Goal: Task Accomplishment & Management: Manage account settings

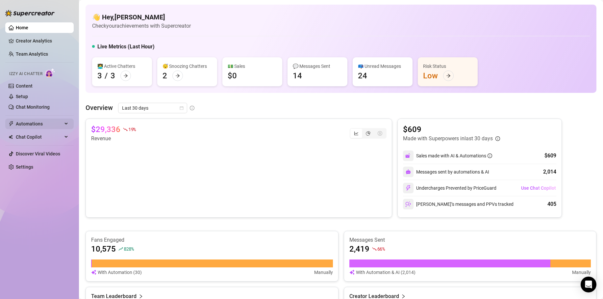
click at [31, 125] on span "Automations" at bounding box center [39, 123] width 47 height 11
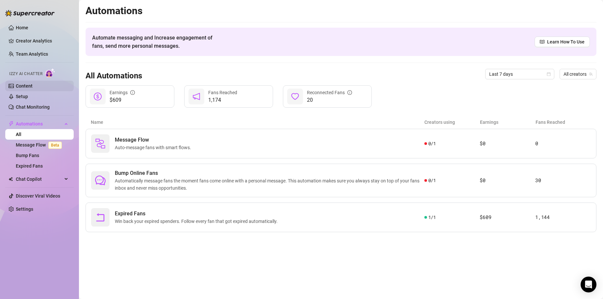
click at [23, 84] on link "Content" at bounding box center [24, 85] width 17 height 5
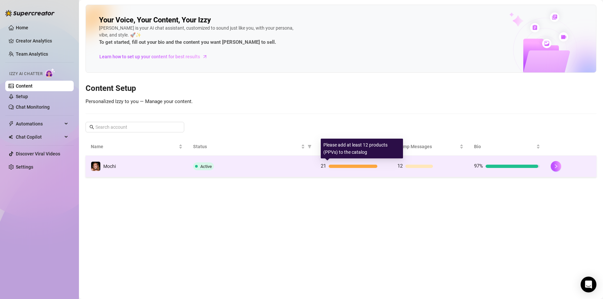
click at [351, 165] on div at bounding box center [353, 166] width 49 height 3
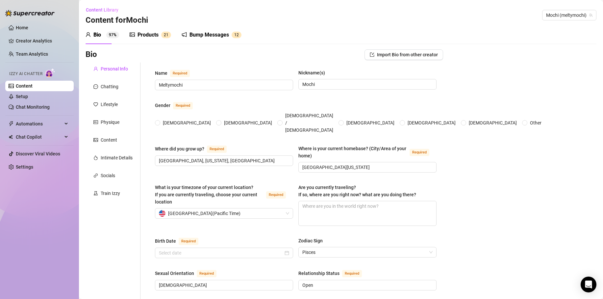
radio input "true"
type input "[DATE]"
click at [151, 35] on div "Products" at bounding box center [148, 35] width 21 height 8
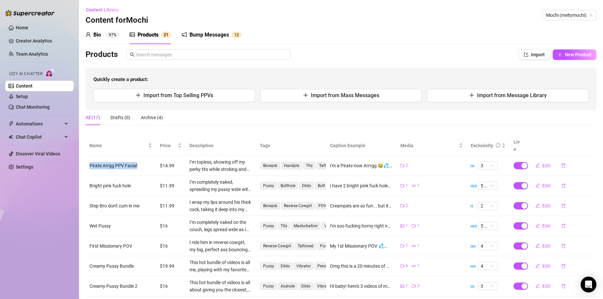
drag, startPoint x: 134, startPoint y: 160, endPoint x: 85, endPoint y: 160, distance: 48.4
click at [86, 161] on td "Pirate Arrgg PPV Facial" at bounding box center [121, 166] width 70 height 20
click at [90, 158] on td "Pirate Arrgg PPV Facial" at bounding box center [121, 166] width 70 height 20
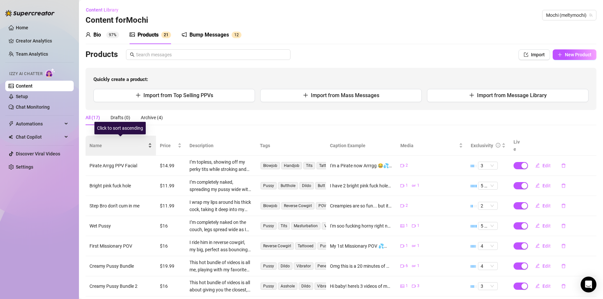
click at [127, 142] on span "Name" at bounding box center [117, 145] width 57 height 7
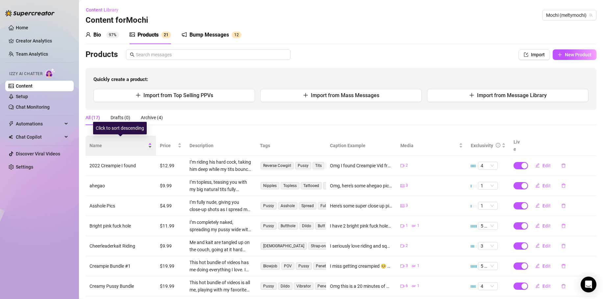
click at [121, 145] on span "Name" at bounding box center [117, 145] width 57 height 7
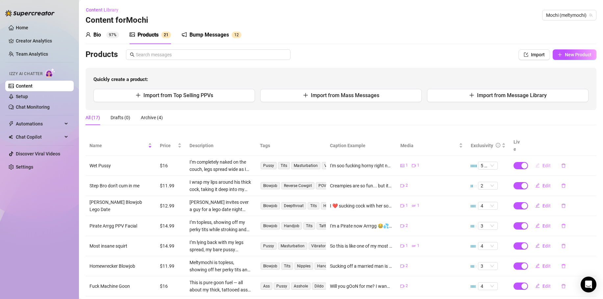
click at [543, 163] on span "Edit" at bounding box center [547, 165] width 8 height 5
type textarea "I'm soo fucking horny right now I needed to cum and tend to my really wet pussy…"
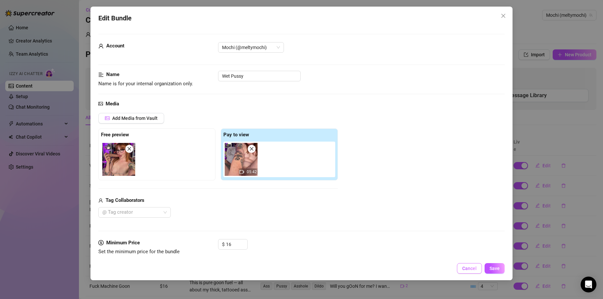
click at [475, 267] on span "Cancel" at bounding box center [469, 268] width 14 height 5
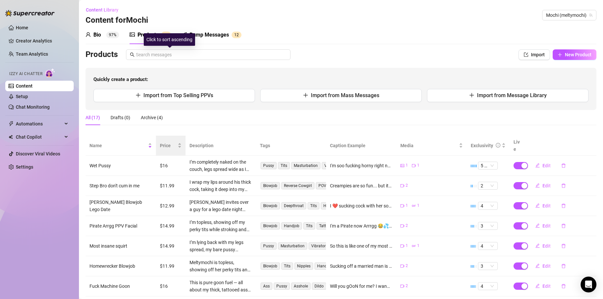
scroll to position [88, 0]
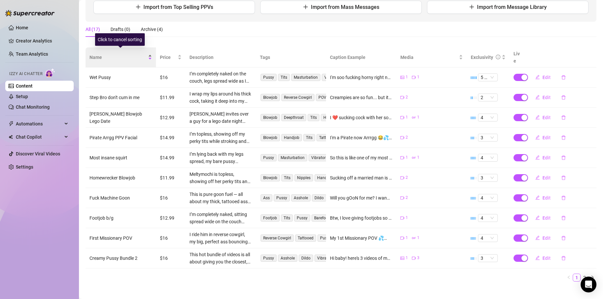
click at [115, 56] on span "Name" at bounding box center [117, 57] width 57 height 7
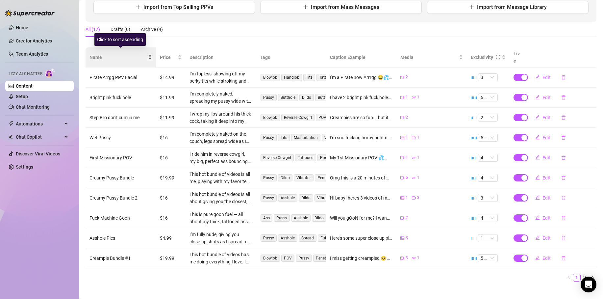
click at [115, 57] on span "Name" at bounding box center [117, 57] width 57 height 7
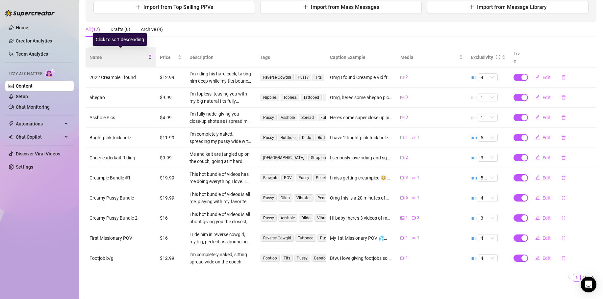
click at [115, 55] on span "Name" at bounding box center [117, 57] width 57 height 7
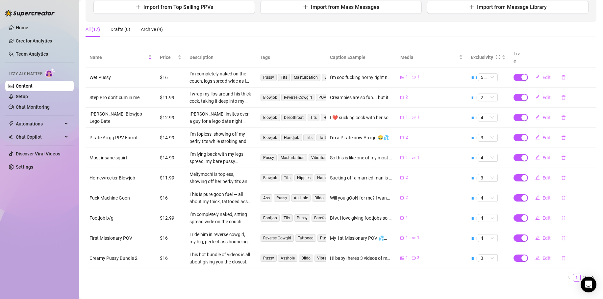
click at [224, 38] on div "All (17) Drafts (0) Archive (4)" at bounding box center [341, 32] width 511 height 20
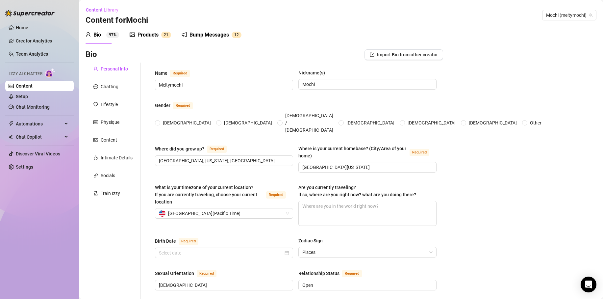
radio input "true"
type input "[DATE]"
click at [143, 35] on div "Products" at bounding box center [148, 35] width 21 height 8
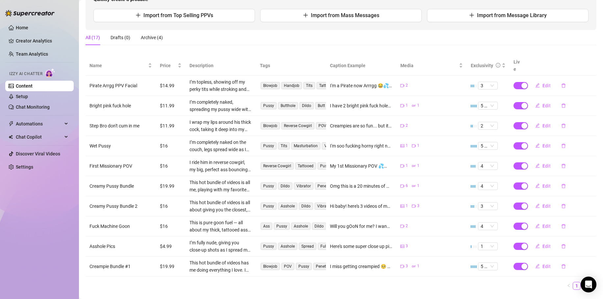
scroll to position [88, 0]
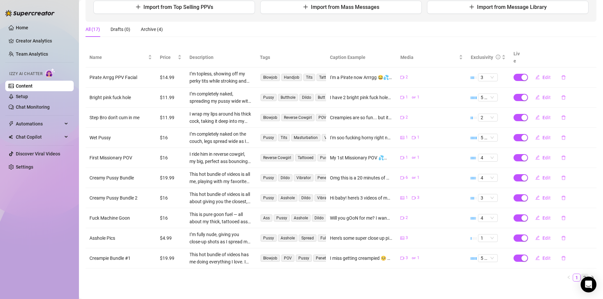
click at [581, 274] on link "2" at bounding box center [584, 277] width 7 height 7
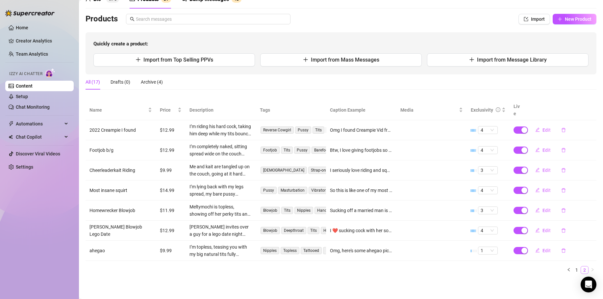
scroll to position [28, 0]
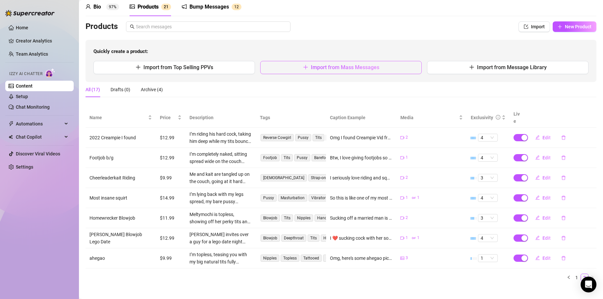
click at [330, 68] on span "Import from Mass Messages" at bounding box center [345, 67] width 68 height 6
type textarea "Type your message here..."
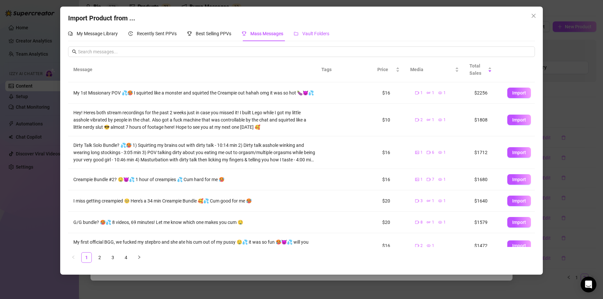
click at [315, 33] on span "Vault Folders" at bounding box center [315, 33] width 27 height 5
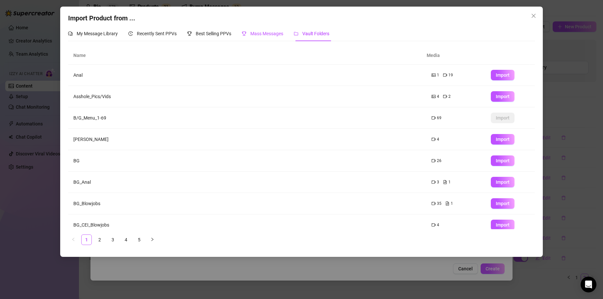
click at [267, 32] on span "Mass Messages" at bounding box center [266, 33] width 33 height 5
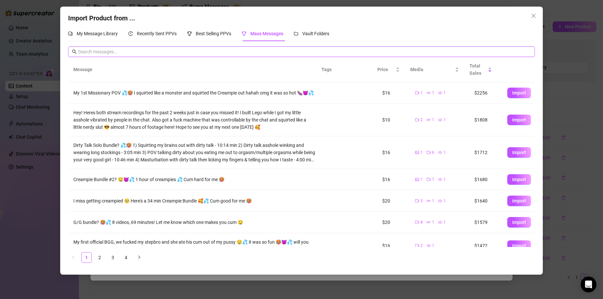
click at [200, 54] on input "text" at bounding box center [304, 51] width 453 height 7
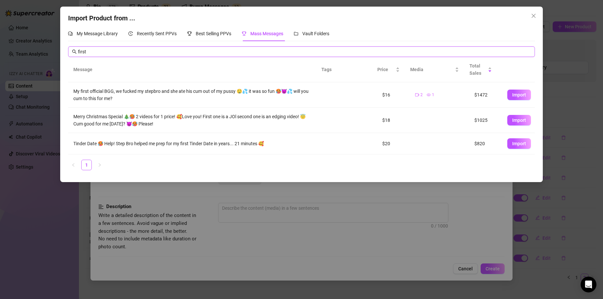
type input "first"
drag, startPoint x: 95, startPoint y: 52, endPoint x: 72, endPoint y: 54, distance: 23.5
click at [72, 54] on span "first" at bounding box center [301, 51] width 467 height 11
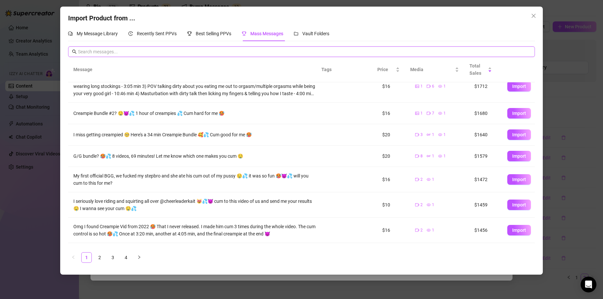
scroll to position [88, 0]
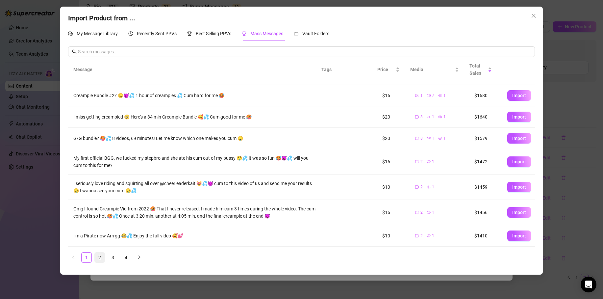
click at [99, 256] on link "2" at bounding box center [100, 257] width 10 height 10
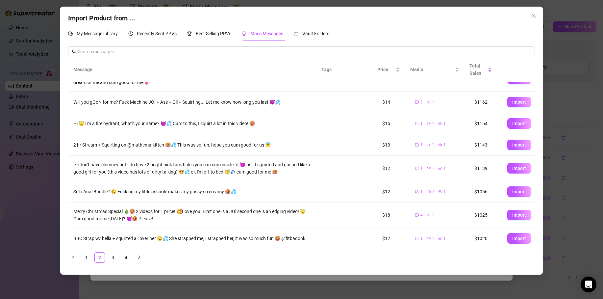
scroll to position [0, 0]
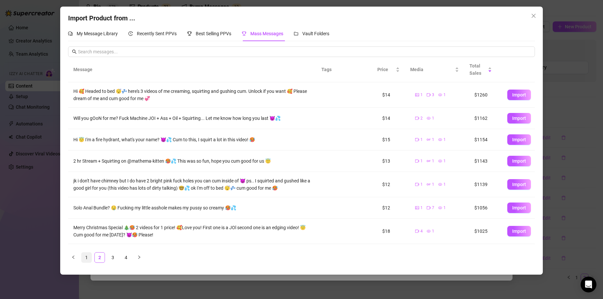
click at [86, 258] on link "1" at bounding box center [87, 257] width 10 height 10
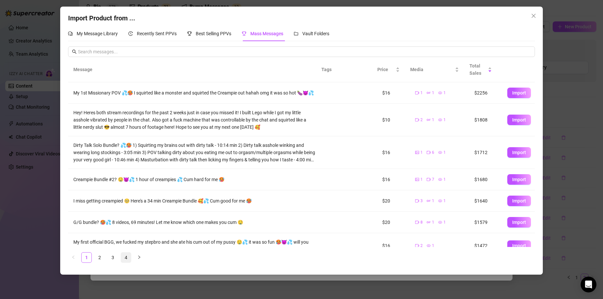
click at [129, 257] on link "4" at bounding box center [126, 257] width 10 height 10
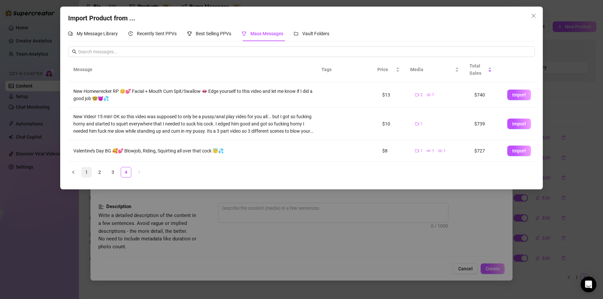
click at [91, 172] on link "1" at bounding box center [87, 172] width 10 height 10
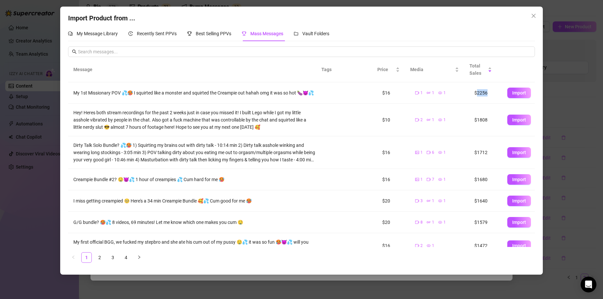
drag, startPoint x: 477, startPoint y: 95, endPoint x: 471, endPoint y: 95, distance: 5.9
click at [471, 95] on td "$2256" at bounding box center [485, 92] width 33 height 21
drag, startPoint x: 483, startPoint y: 124, endPoint x: 472, endPoint y: 124, distance: 10.9
click at [472, 124] on td "$1808" at bounding box center [485, 120] width 33 height 33
drag, startPoint x: 482, startPoint y: 152, endPoint x: 470, endPoint y: 159, distance: 14.3
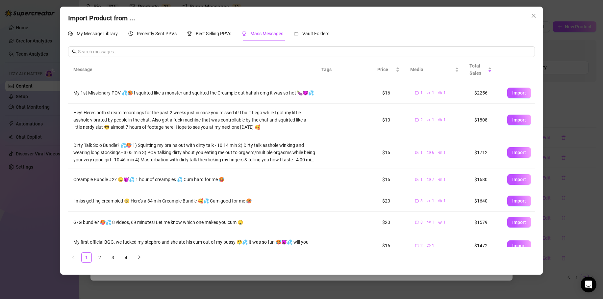
click at [470, 159] on td "$1712" at bounding box center [485, 152] width 33 height 33
drag, startPoint x: 482, startPoint y: 158, endPoint x: 473, endPoint y: 158, distance: 9.2
click at [473, 158] on td "$1712" at bounding box center [485, 152] width 33 height 33
click at [531, 16] on icon "close" at bounding box center [533, 15] width 5 height 5
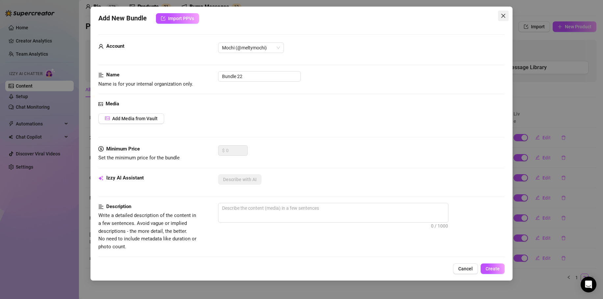
click at [505, 13] on icon "close" at bounding box center [503, 15] width 5 height 5
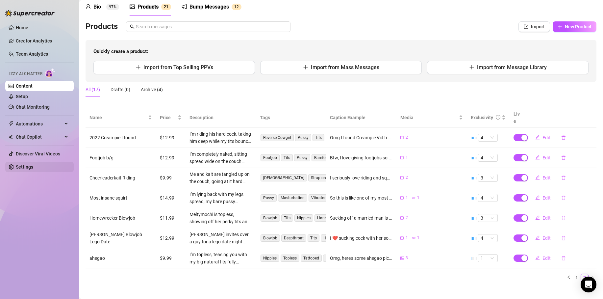
click at [26, 169] on link "Settings" at bounding box center [24, 166] width 17 height 5
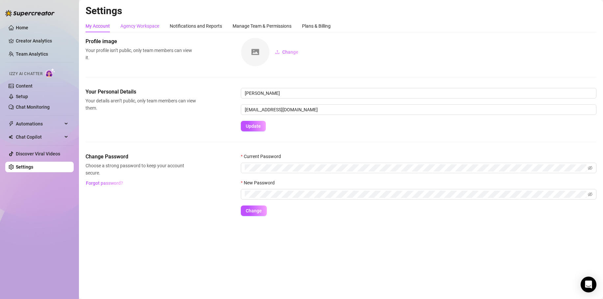
click at [139, 27] on div "Agency Workspace" at bounding box center [139, 25] width 39 height 7
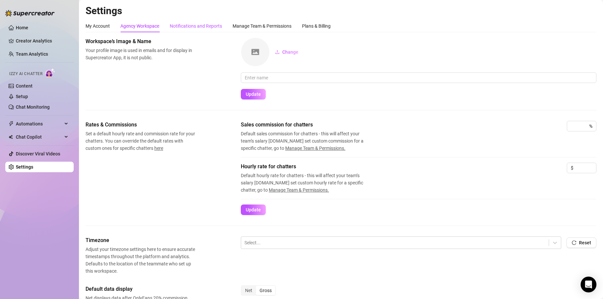
click at [195, 24] on div "Notifications and Reports" at bounding box center [196, 25] width 52 height 7
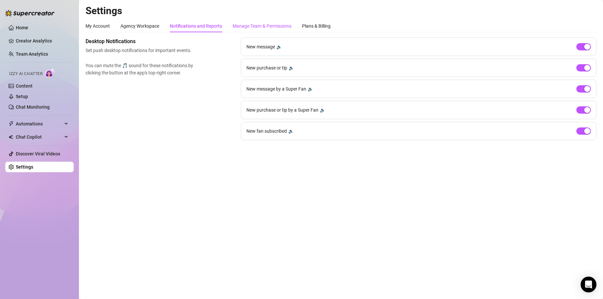
click at [250, 26] on div "Manage Team & Permissions" at bounding box center [262, 25] width 59 height 7
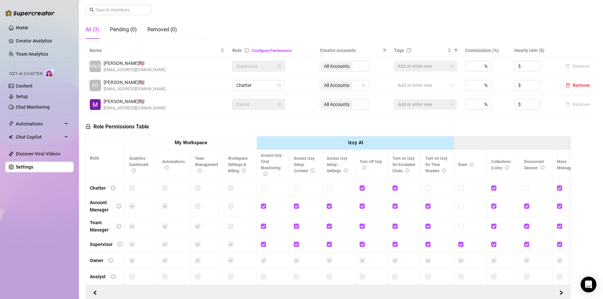
scroll to position [117, 0]
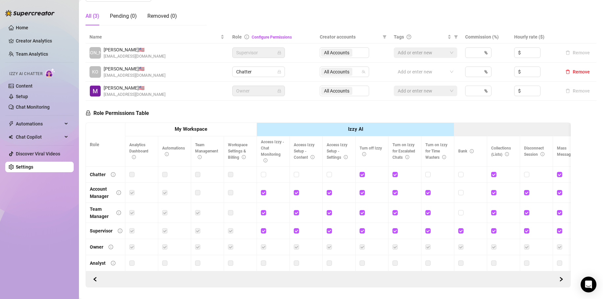
click at [197, 128] on strong "My Workspace" at bounding box center [191, 129] width 33 height 6
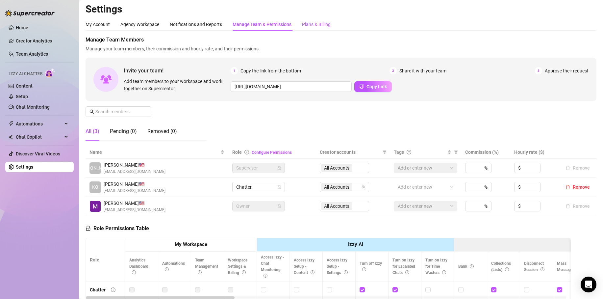
click at [310, 24] on div "Plans & Billing" at bounding box center [316, 24] width 29 height 7
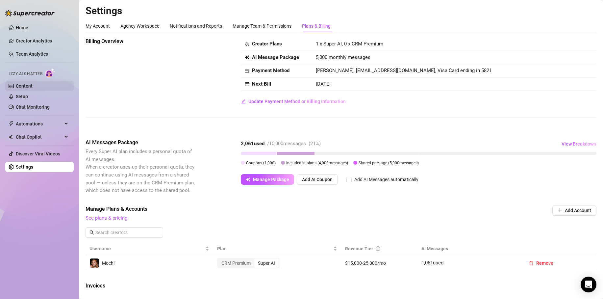
click at [24, 84] on link "Content" at bounding box center [24, 85] width 17 height 5
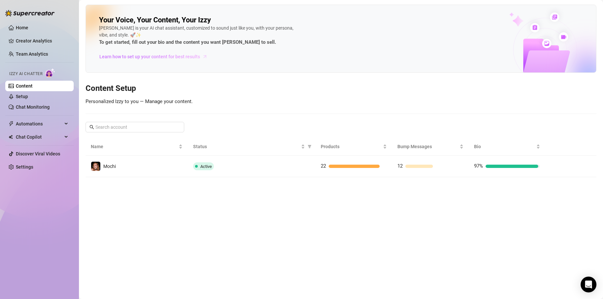
click at [159, 56] on span "Learn how to set up your content for best results" at bounding box center [149, 56] width 101 height 7
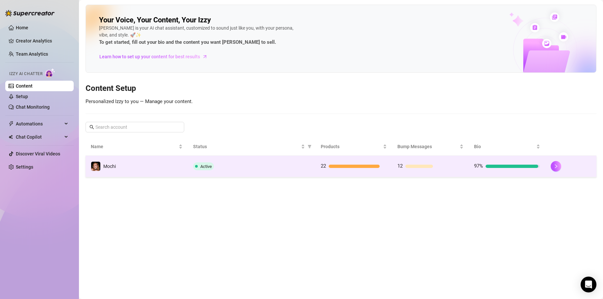
click at [297, 169] on div "Active" at bounding box center [251, 166] width 117 height 8
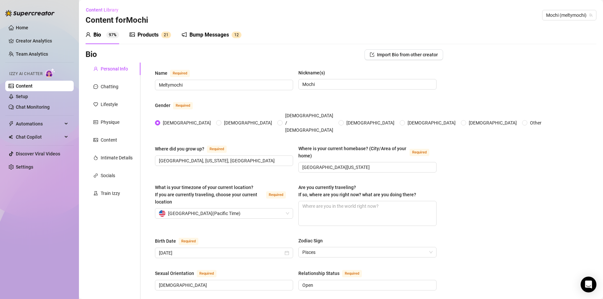
click at [152, 29] on div "Products 2 1" at bounding box center [150, 35] width 41 height 18
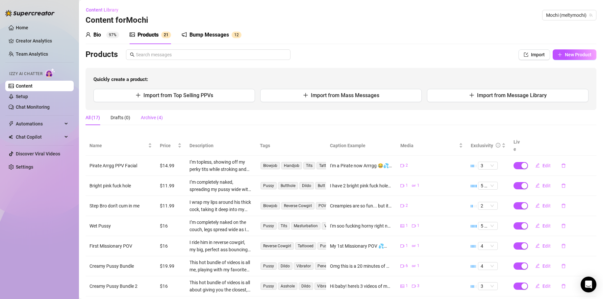
click at [146, 118] on div "Archive (4)" at bounding box center [152, 117] width 22 height 7
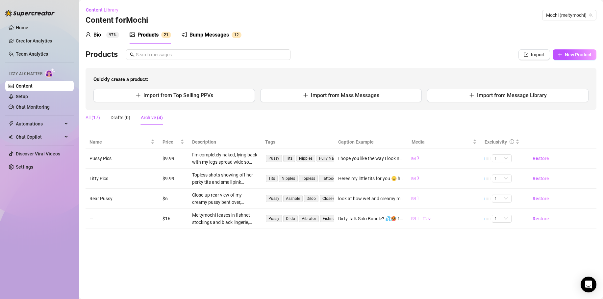
click at [94, 117] on div "All (17)" at bounding box center [93, 117] width 14 height 7
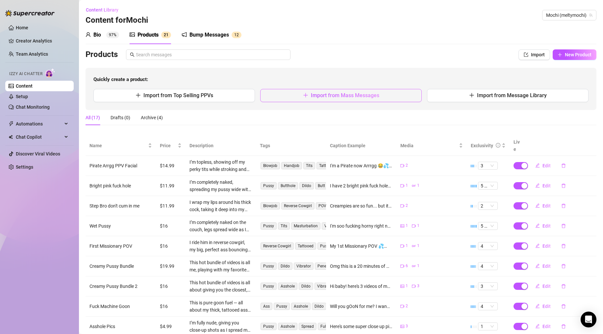
click at [324, 93] on span "Import from Mass Messages" at bounding box center [345, 95] width 68 height 6
type textarea "Type your message here..."
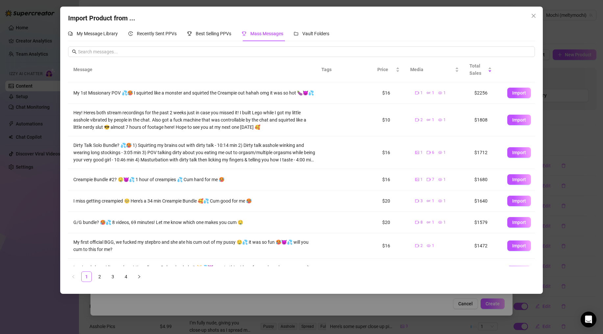
click at [74, 90] on div "My 1st Missionary POV 💦🥵 I squirted like a monster and squirted the Creampie ou…" at bounding box center [194, 92] width 242 height 7
drag, startPoint x: 73, startPoint y: 90, endPoint x: 120, endPoint y: 89, distance: 47.1
click at [120, 89] on div "My 1st Missionary POV 💦🥵 I squirted like a monster and squirted the Creampie ou…" at bounding box center [194, 92] width 242 height 7
copy div "My 1st Missionary POV"
drag, startPoint x: 74, startPoint y: 115, endPoint x: 186, endPoint y: 118, distance: 112.2
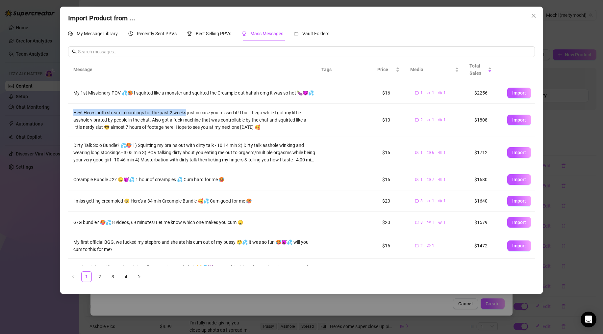
click at [186, 118] on div "Hey! Heres both stream recordings for the past 2 weeks just in case you missed …" at bounding box center [194, 120] width 242 height 22
copy div "Hey! Heres both stream recordings for the past 2 weeks"
click at [79, 147] on div "Dirty Talk Solo Bundle? 💦🥵 1) Squirting my brains out with dirty talk - 10:14 m…" at bounding box center [194, 152] width 242 height 22
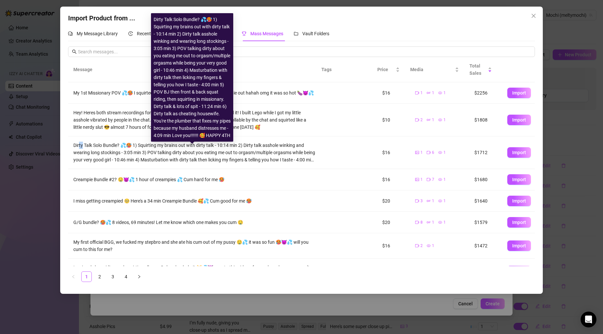
click at [79, 148] on div "Dirty Talk Solo Bundle? 💦🥵 1) Squirting my brains out with dirty talk - 10:14 m…" at bounding box center [194, 152] width 242 height 22
drag, startPoint x: 74, startPoint y: 149, endPoint x: 120, endPoint y: 149, distance: 46.7
click at [120, 149] on div "Dirty Talk Solo Bundle? 💦🥵 1) Squirting my brains out with dirty talk - 10:14 m…" at bounding box center [194, 152] width 242 height 22
copy div "Dirty Talk Solo Bundle?"
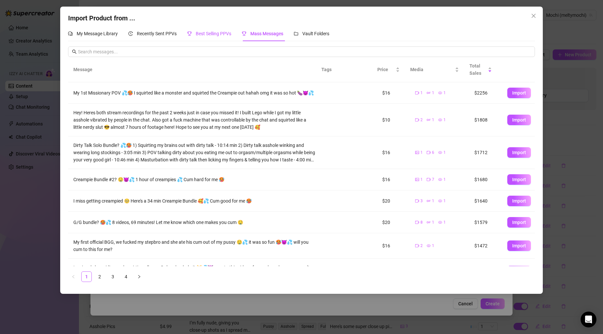
click at [217, 33] on span "Best Selling PPVs" at bounding box center [214, 33] width 36 height 5
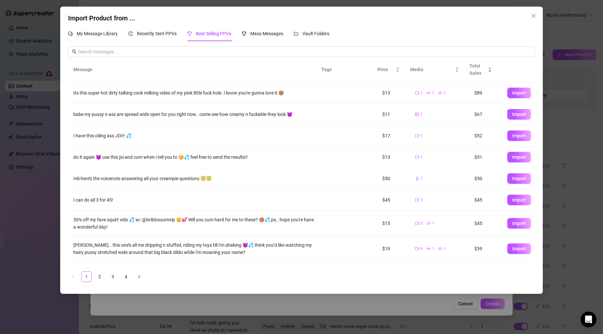
click at [536, 14] on span "Close" at bounding box center [533, 15] width 11 height 5
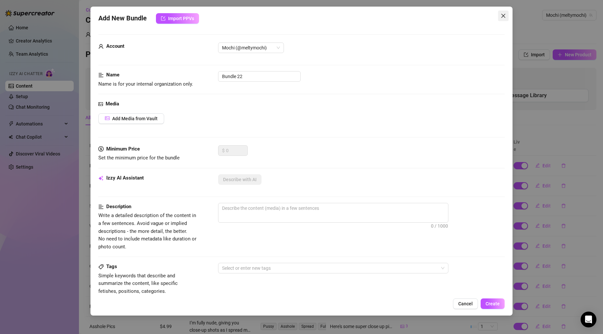
click at [504, 16] on icon "close" at bounding box center [503, 15] width 5 height 5
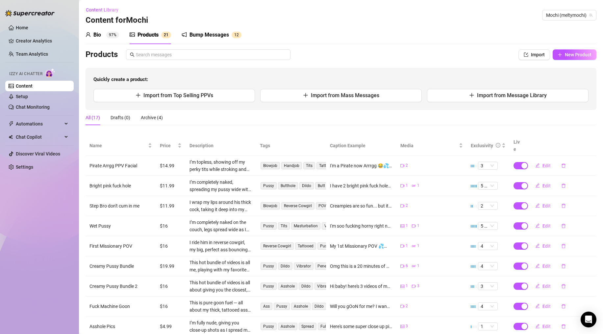
scroll to position [53, 0]
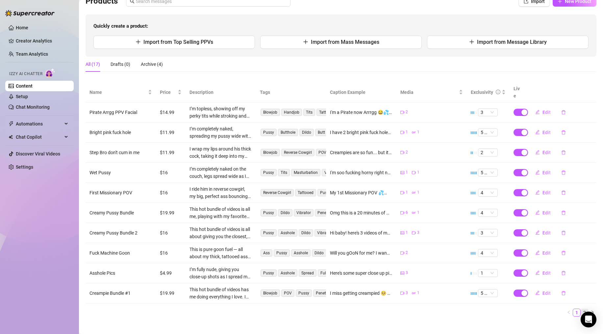
click at [581, 298] on link "2" at bounding box center [584, 312] width 7 height 7
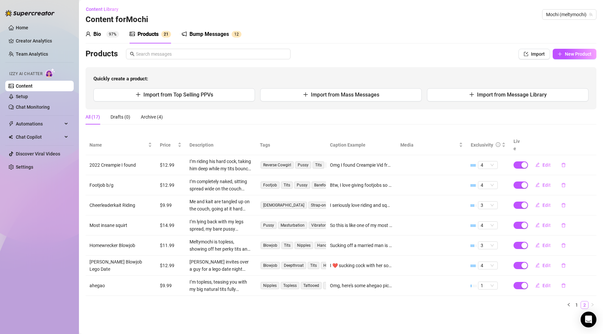
scroll to position [0, 0]
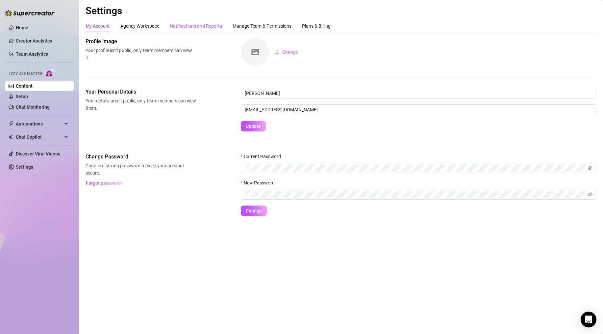
click at [194, 25] on div "Notifications and Reports" at bounding box center [196, 25] width 52 height 7
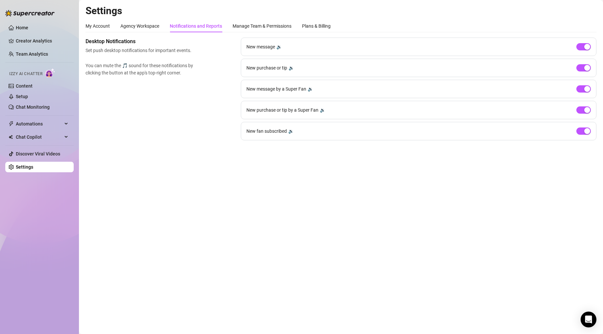
click at [285, 167] on main "Settings My Account Agency Workspace Notifications and Reports Manage Team & Pe…" at bounding box center [341, 167] width 524 height 334
click at [175, 106] on div "Desktop Notifications Set push desktop notifications for important events. You …" at bounding box center [341, 89] width 511 height 103
click at [250, 23] on div "Manage Team & Permissions" at bounding box center [262, 25] width 59 height 7
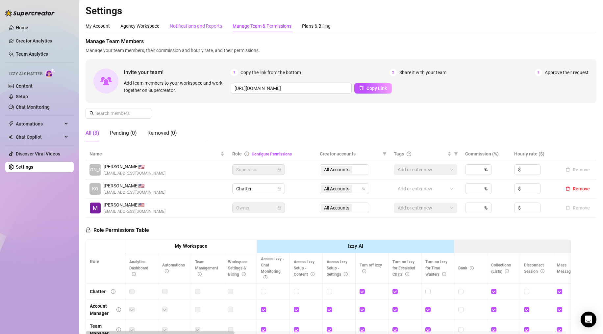
click at [192, 24] on div "Notifications and Reports" at bounding box center [196, 25] width 52 height 7
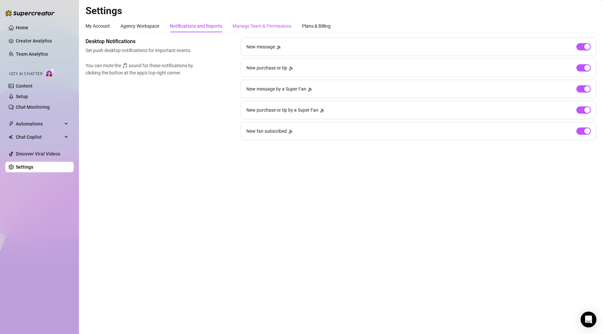
click at [246, 22] on div "Manage Team & Permissions" at bounding box center [262, 25] width 59 height 7
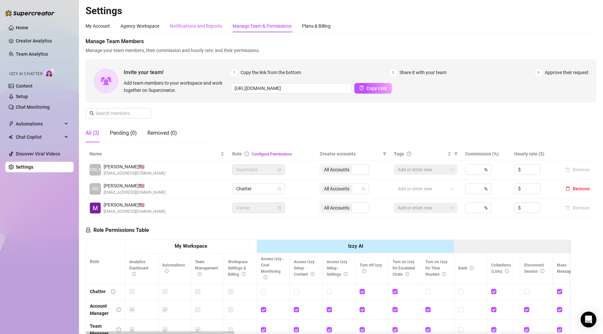
click at [189, 29] on div "Notifications and Reports" at bounding box center [196, 25] width 52 height 7
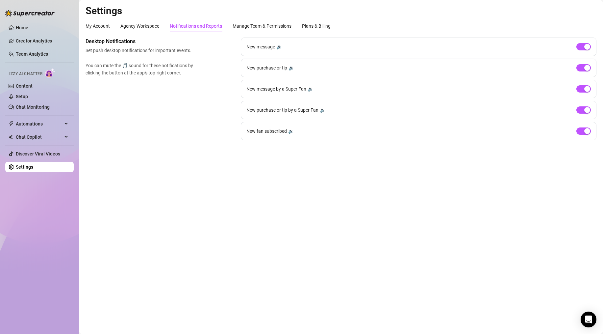
click at [226, 166] on main "Settings My Account Agency Workspace Notifications and Reports Manage Team & Pe…" at bounding box center [341, 167] width 524 height 334
click at [115, 75] on span "You can mute the 🎵 sound for these notifications by clicking the button at the …" at bounding box center [141, 69] width 111 height 14
click at [24, 169] on link "Settings" at bounding box center [24, 166] width 17 height 5
click at [105, 24] on div "My Account" at bounding box center [98, 25] width 24 height 7
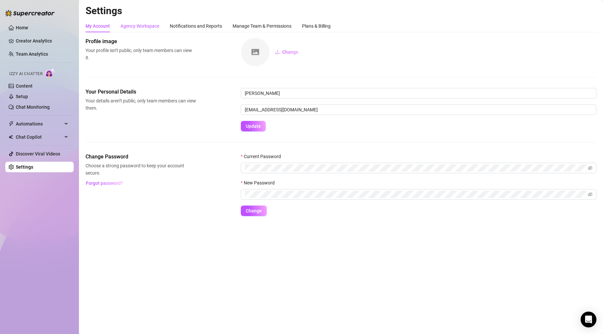
click at [144, 24] on div "Agency Workspace" at bounding box center [139, 25] width 39 height 7
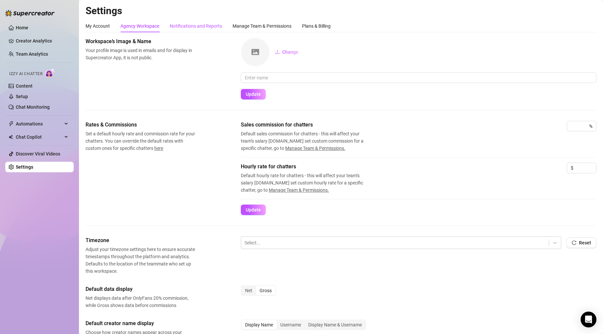
click at [193, 25] on div "Notifications and Reports" at bounding box center [196, 25] width 52 height 7
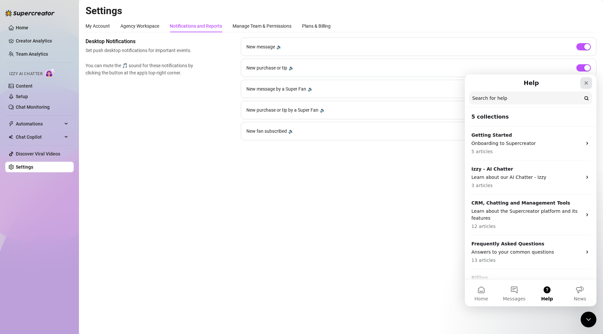
click at [587, 83] on icon "Close" at bounding box center [587, 83] width 4 height 4
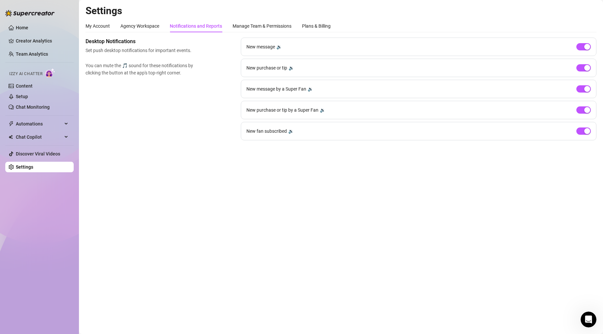
click at [344, 62] on div "New purchase or tip 🔉" at bounding box center [419, 68] width 356 height 18
click at [436, 15] on h2 "Settings" at bounding box center [341, 11] width 511 height 13
click at [344, 7] on h2 "Settings" at bounding box center [341, 11] width 511 height 13
click at [24, 85] on link "Content" at bounding box center [24, 85] width 17 height 5
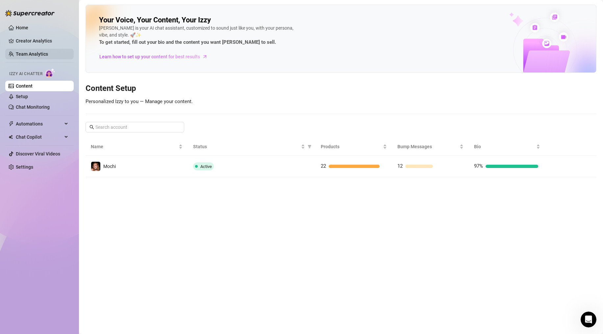
click at [28, 55] on link "Team Analytics" at bounding box center [32, 53] width 32 height 5
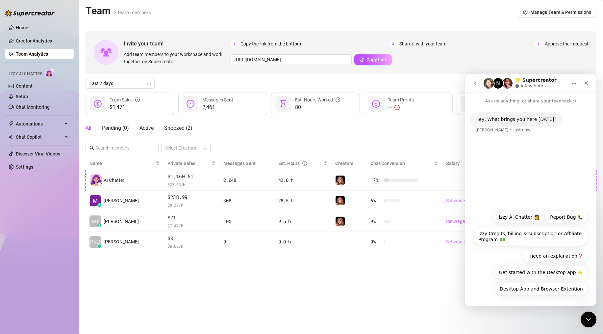
click at [513, 193] on div "Hey, What brings you here today? Ella • Just now" at bounding box center [531, 155] width 132 height 102
click at [486, 16] on div "Team 3 team members Manage Team & Permissions" at bounding box center [341, 12] width 511 height 15
click at [360, 18] on div "Team 3 team members Manage Team & Permissions" at bounding box center [341, 12] width 511 height 15
click at [554, 259] on button "I need an explanation❓" at bounding box center [554, 255] width 65 height 13
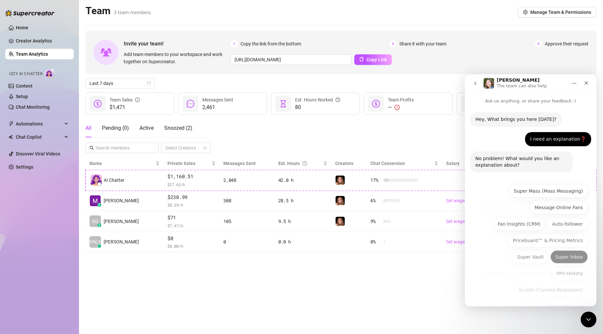
scroll to position [17, 0]
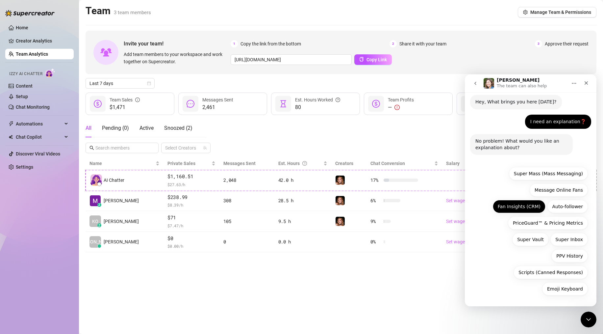
click at [524, 207] on button "Fan Insights (CRM)" at bounding box center [519, 206] width 53 height 13
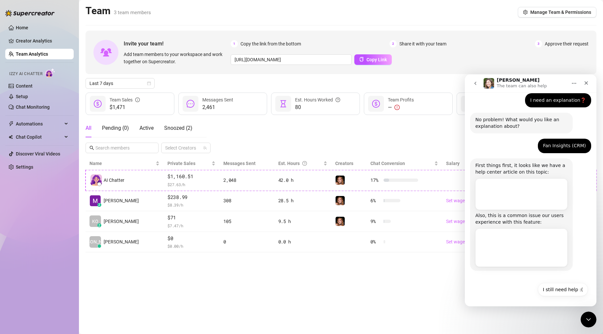
scroll to position [40, 0]
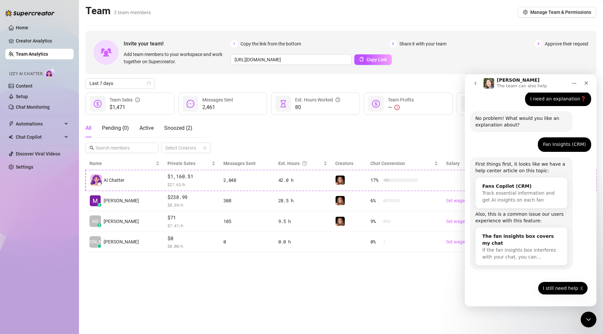
click at [556, 286] on button "I still need help :(" at bounding box center [563, 287] width 50 height 13
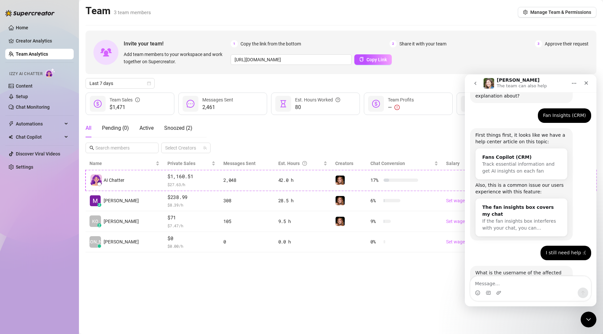
scroll to position [93, 0]
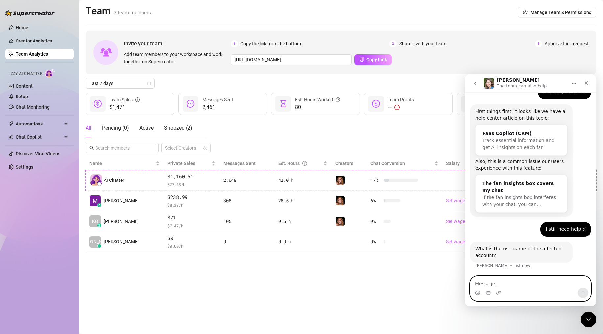
click at [492, 283] on textarea "Message…" at bounding box center [531, 281] width 120 height 11
type textarea "[PERSON_NAME]"
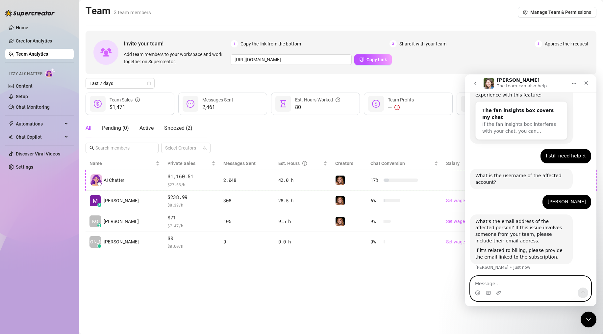
scroll to position [167, 0]
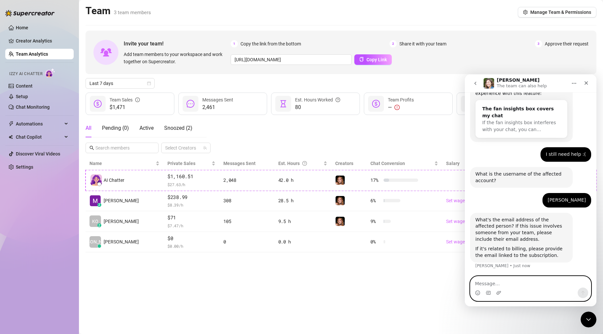
click at [499, 279] on textarea "Message…" at bounding box center [531, 281] width 120 height 11
type textarea "likeaghostllc@gmail.com"
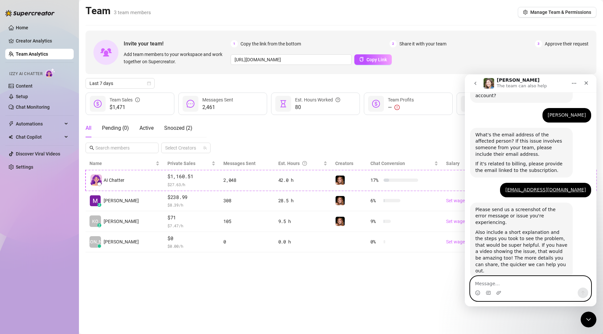
scroll to position [255, 0]
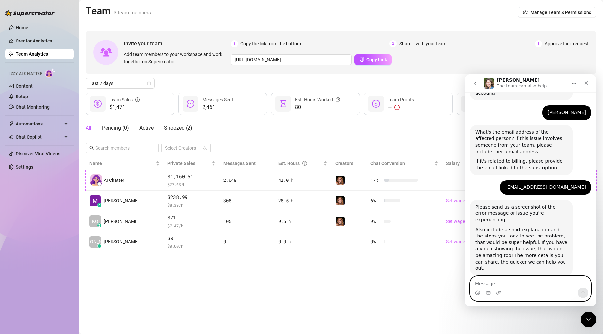
click at [497, 281] on textarea "Message…" at bounding box center [531, 281] width 120 height 11
type textarea "Im not receiving any internal notification."
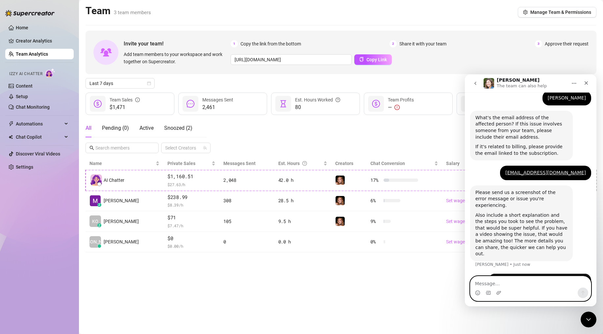
scroll to position [275, 0]
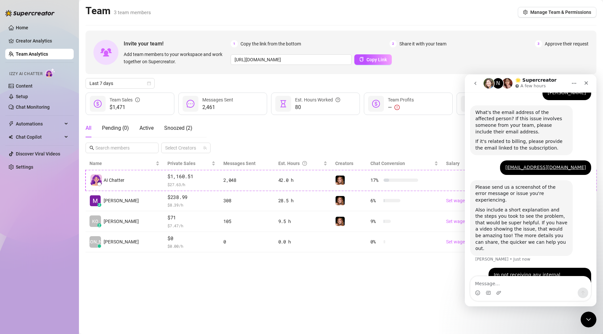
click at [422, 279] on main "Team 3 team members Manage Team & Permissions Invite your team! Add team member…" at bounding box center [341, 167] width 524 height 334
click at [587, 82] on icon "Close" at bounding box center [587, 83] width 4 height 4
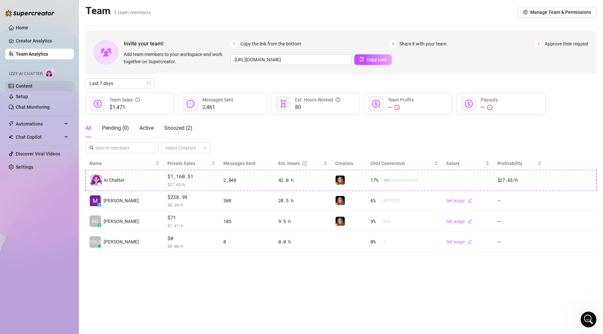
click at [27, 83] on link "Content" at bounding box center [24, 85] width 17 height 5
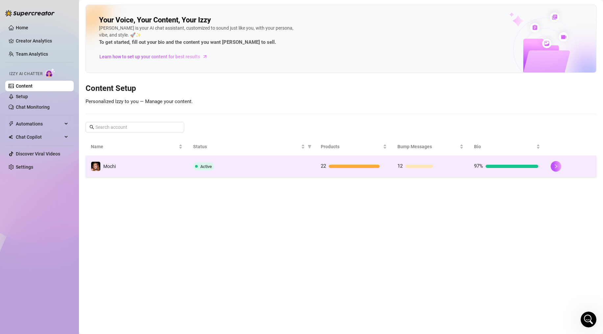
click at [265, 161] on td "Active" at bounding box center [252, 166] width 128 height 21
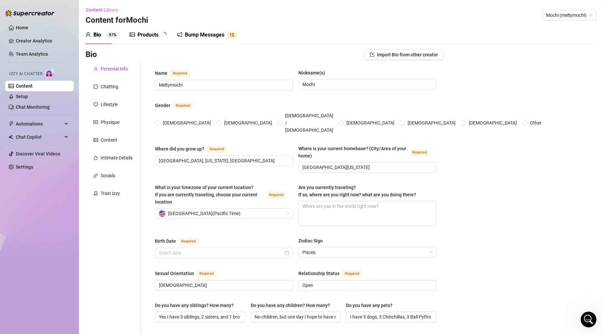
radio input "true"
type input "[DATE]"
click at [139, 37] on div "Products" at bounding box center [148, 35] width 21 height 8
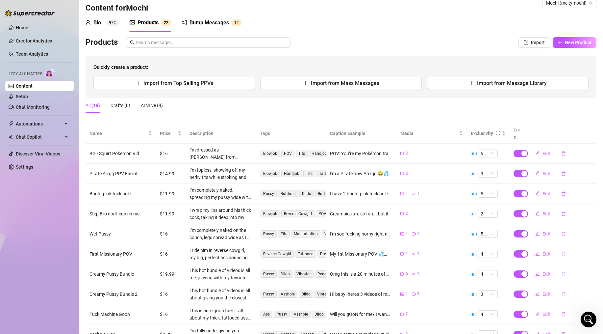
scroll to position [53, 0]
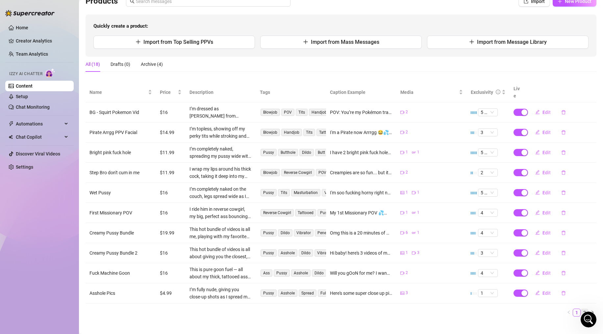
click at [581, 309] on link "2" at bounding box center [584, 312] width 7 height 7
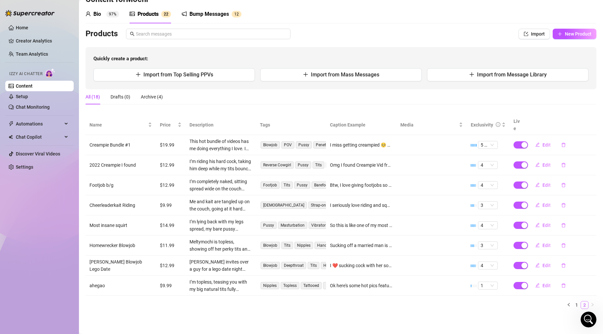
scroll to position [13, 0]
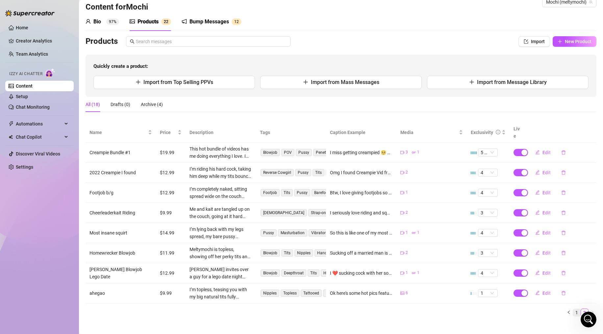
click at [573, 309] on link "1" at bounding box center [576, 312] width 7 height 7
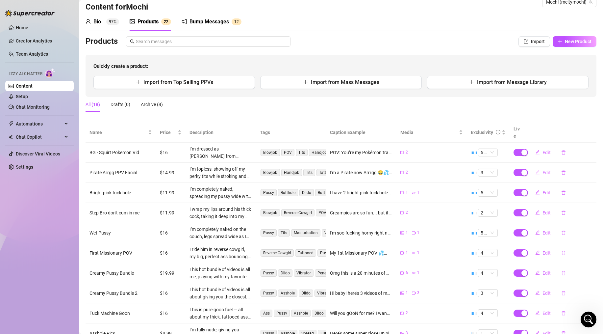
click at [543, 170] on span "Edit" at bounding box center [547, 172] width 8 height 5
type textarea "I'm a Pirate now Arrrgg 😂💦 Enjoy the full video 🥰💕 I fucking love sucking cock …"
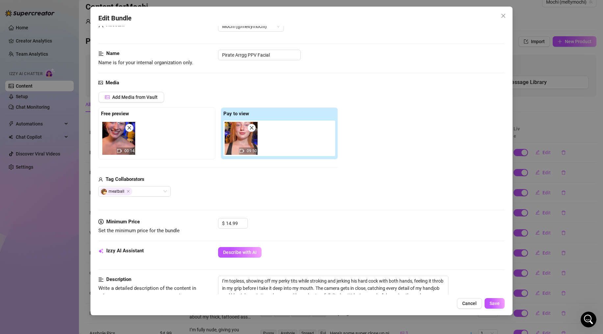
scroll to position [0, 0]
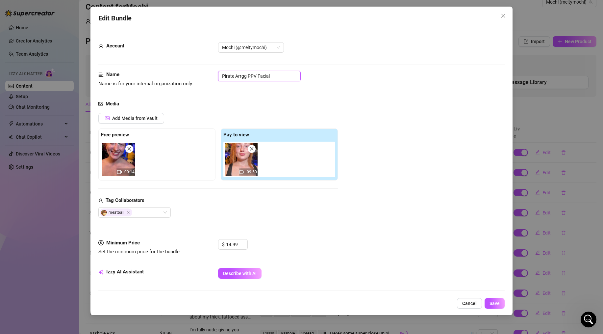
click at [223, 75] on input "Pirate Arrgg PPV Facial" at bounding box center [259, 76] width 83 height 11
type input "BG - Pirate Arrgg PPV Facial"
click at [491, 304] on span "Save" at bounding box center [495, 302] width 10 height 5
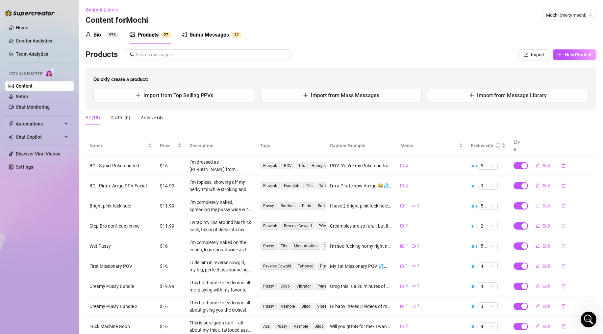
click at [543, 203] on span "Edit" at bounding box center [547, 205] width 8 height 5
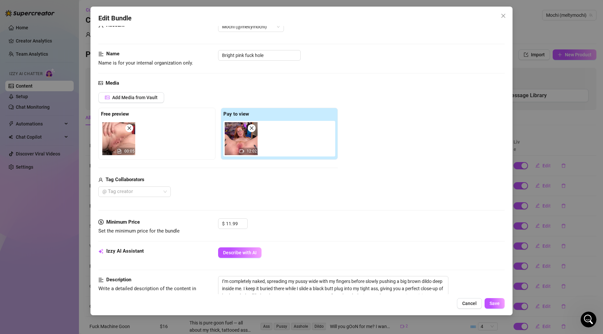
scroll to position [104, 0]
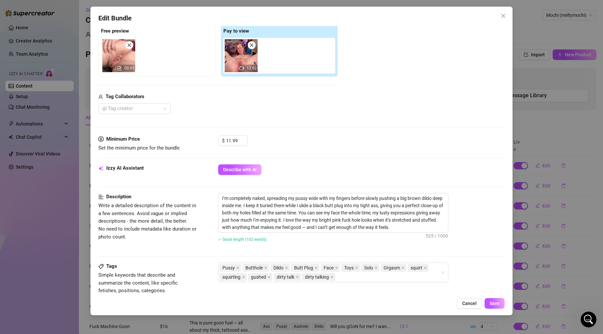
click at [502, 14] on icon "close" at bounding box center [503, 16] width 4 height 4
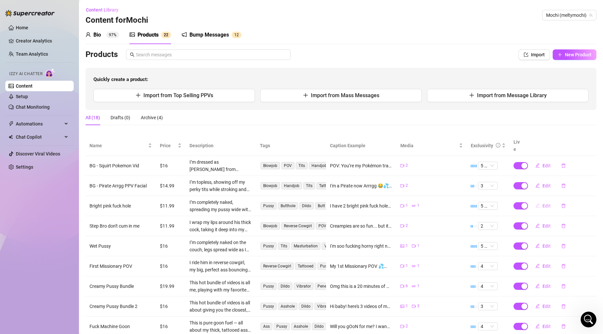
click at [543, 203] on span "Edit" at bounding box center [547, 205] width 8 height 5
type textarea "I have 2 bright pink fuck holes you can cum inside of 😈 ps.. I squirted and gus…"
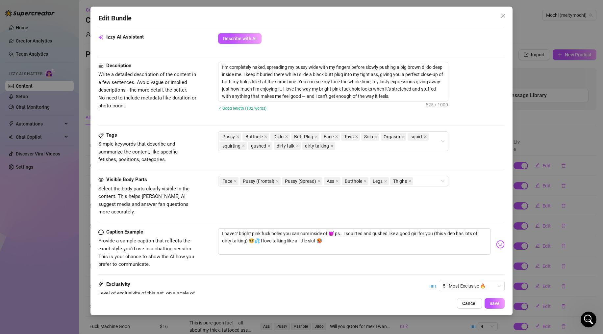
scroll to position [0, 0]
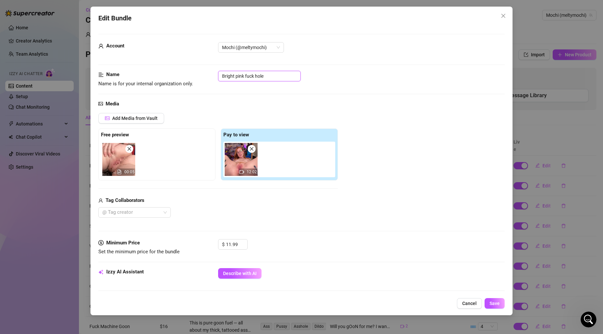
click at [222, 75] on input "Bright pink fuck hole" at bounding box center [259, 76] width 83 height 11
type input "Solo - Bright pink fuck hole"
click at [498, 308] on button "Save" at bounding box center [495, 303] width 20 height 11
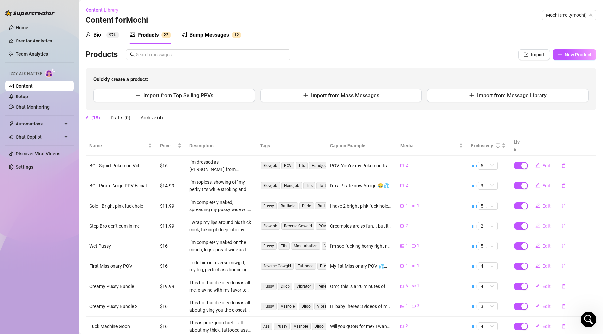
click at [543, 223] on span "Edit" at bounding box center [547, 225] width 8 height 5
type textarea "Creampies are so fun... but its so risky when its my own step bro 🥴🥹"
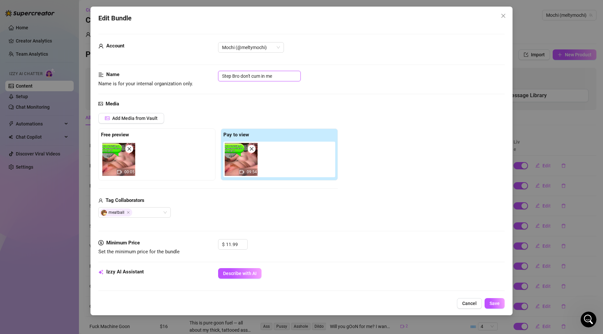
click at [221, 75] on input "Step Bro don't cum in me" at bounding box center [259, 76] width 83 height 11
type input "BG - Step Bro don't cum in me"
click at [498, 299] on button "Save" at bounding box center [495, 303] width 20 height 11
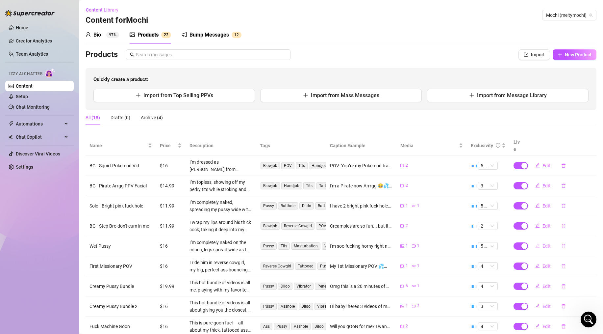
click at [545, 243] on span "Edit" at bounding box center [547, 245] width 8 height 5
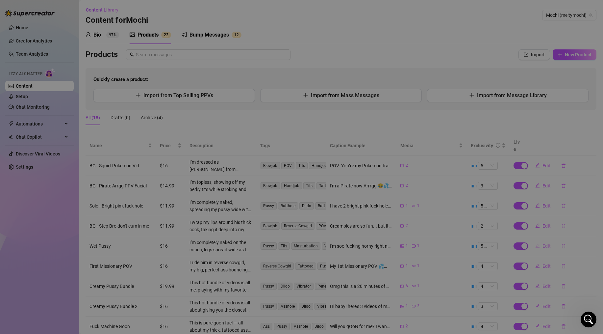
type textarea "I'm soo fucking horny right now I needed to cum and tend to my really wet pussy…"
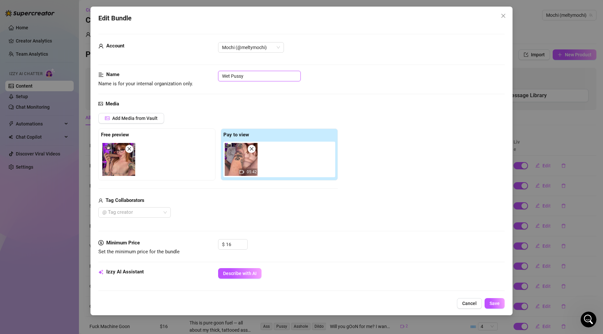
drag, startPoint x: 222, startPoint y: 76, endPoint x: 255, endPoint y: 66, distance: 34.3
click at [223, 75] on input "Wet Pussy" at bounding box center [259, 76] width 83 height 11
type input "Solo - Wet Pussy"
click at [498, 304] on span "Save" at bounding box center [495, 302] width 10 height 5
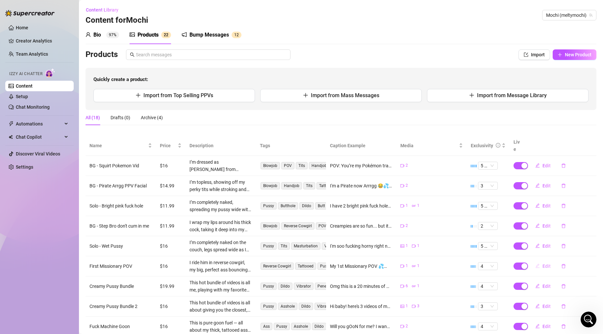
click at [543, 263] on span "Edit" at bounding box center [547, 265] width 8 height 5
type textarea "My 1st Missionary POV 💦🥵 I squirted like a monster and squirted the Creampie ou…"
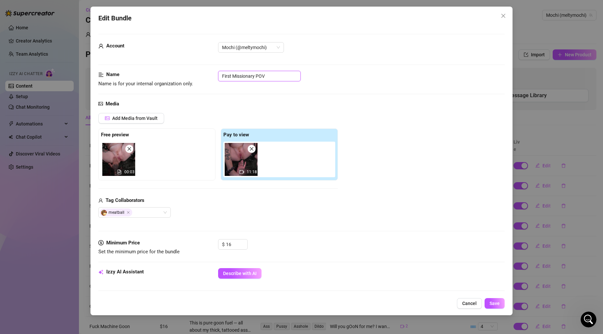
drag, startPoint x: 222, startPoint y: 76, endPoint x: 225, endPoint y: 74, distance: 4.0
click at [222, 76] on input "First Missionary POV" at bounding box center [259, 76] width 83 height 11
type input "BG - First Missionary POV"
click at [496, 303] on span "Save" at bounding box center [495, 302] width 10 height 5
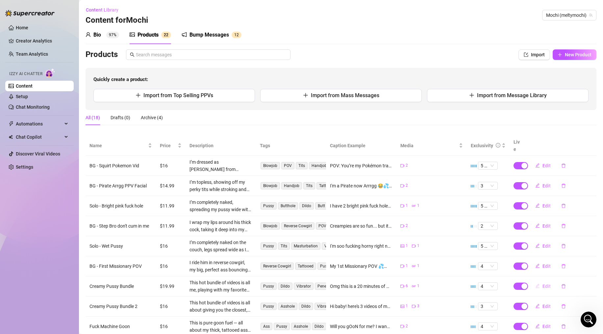
click at [543, 283] on span "Edit" at bounding box center [547, 285] width 8 height 5
type textarea "Omg this is a 20 minutes of me Squirting/Creaming, you'd totally love 🤓 Unlock …"
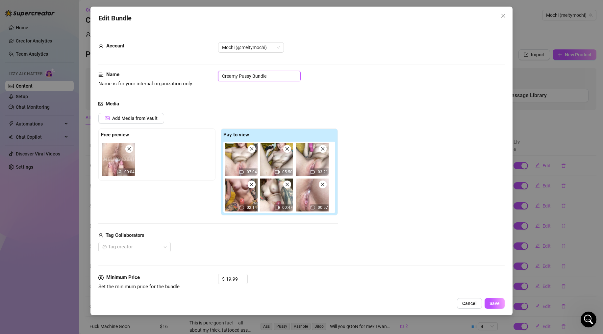
drag, startPoint x: 223, startPoint y: 76, endPoint x: 230, endPoint y: 76, distance: 6.9
click at [223, 76] on input "Creamy Pussy Bundle" at bounding box center [259, 76] width 83 height 11
drag, startPoint x: 297, startPoint y: 76, endPoint x: 281, endPoint y: 76, distance: 16.5
click at [281, 76] on input "Bundle - Solo - Creamy Pussy Bundle" at bounding box center [259, 76] width 83 height 11
type input "Bundle - Solo - Creamy Pussy"
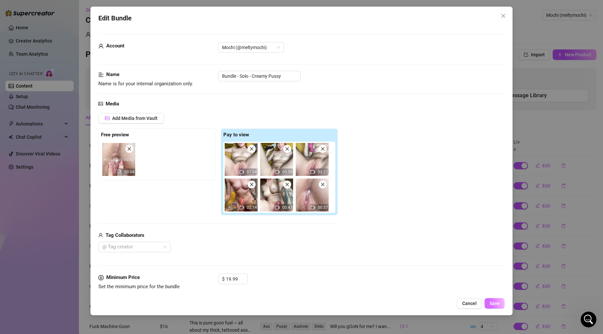
click at [495, 301] on span "Save" at bounding box center [495, 302] width 10 height 5
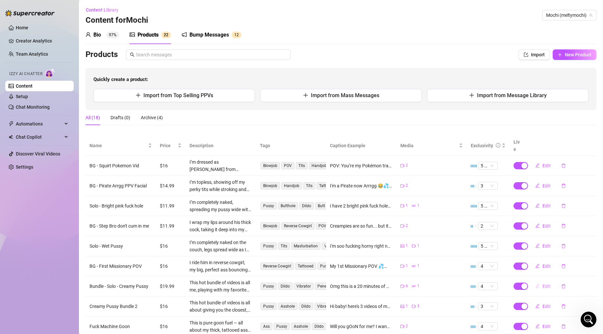
click at [543, 283] on span "Edit" at bounding box center [547, 285] width 8 height 5
type textarea "Omg this is a 20 minutes of me Squirting/Creaming, you'd totally love 🤓 Unlock …"
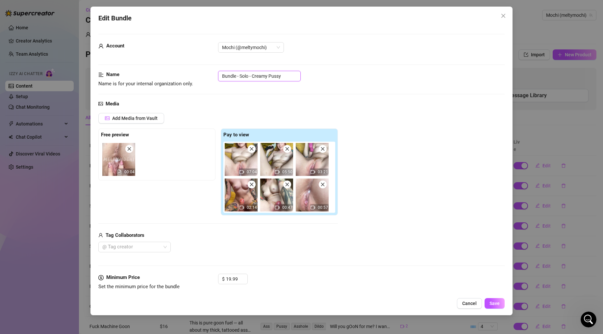
click at [287, 75] on input "Bundle - Solo - Creamy Pussy" at bounding box center [259, 76] width 83 height 11
type input "Bundle - Solo - Creamy Pussy #1"
click at [496, 303] on span "Save" at bounding box center [495, 302] width 10 height 5
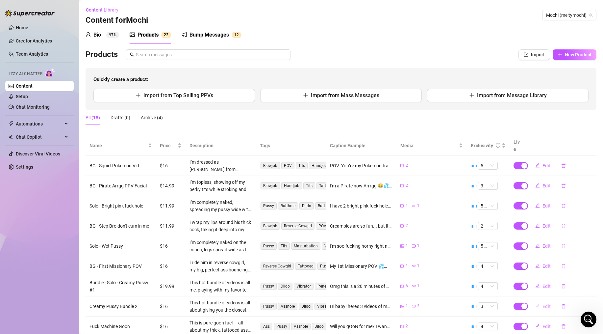
click at [543, 303] on span "Edit" at bounding box center [547, 305] width 8 height 5
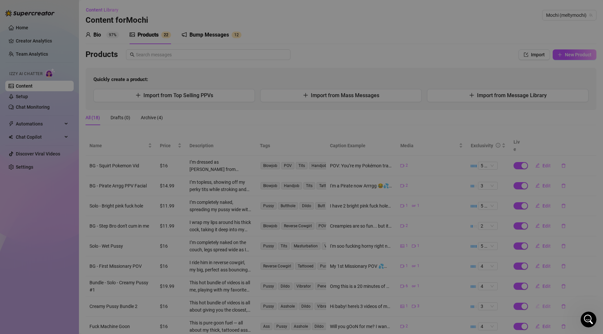
type textarea "Hi baby! here's 3 videos of me creaming, squirting and gushing cum 🥵💦 Would mak…"
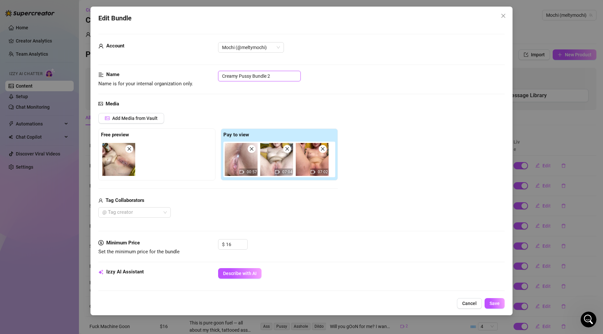
drag, startPoint x: 278, startPoint y: 76, endPoint x: 198, endPoint y: 72, distance: 80.4
click at [198, 72] on div "Name Name is for your internal organization only. Creamy Pussy Bundle 2" at bounding box center [301, 79] width 406 height 17
paste input "Bundle - Solo - Creamy pussy #"
click at [284, 75] on input "Bundle - Solo - Creamy pussy #2" at bounding box center [259, 76] width 83 height 11
type input "Bundle - Solo - Creamy pussy #2"
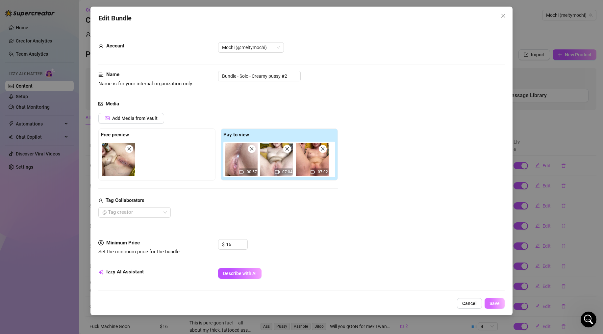
click at [491, 302] on span "Save" at bounding box center [495, 302] width 10 height 5
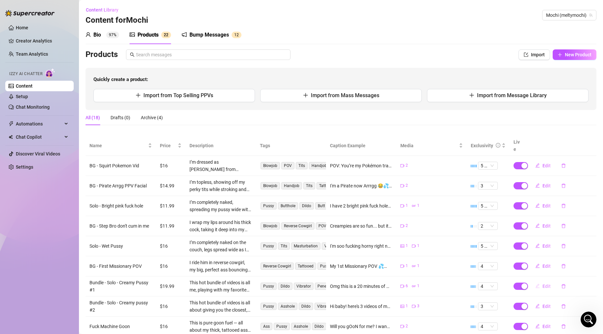
click at [543, 283] on span "Edit" at bounding box center [547, 285] width 8 height 5
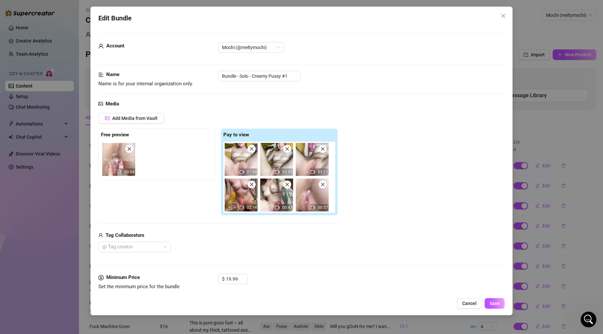
click at [503, 15] on icon "close" at bounding box center [503, 16] width 4 height 4
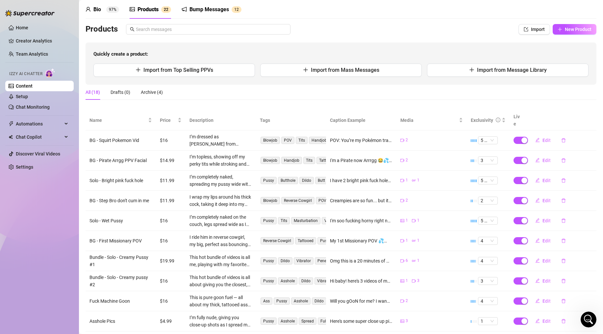
scroll to position [37, 0]
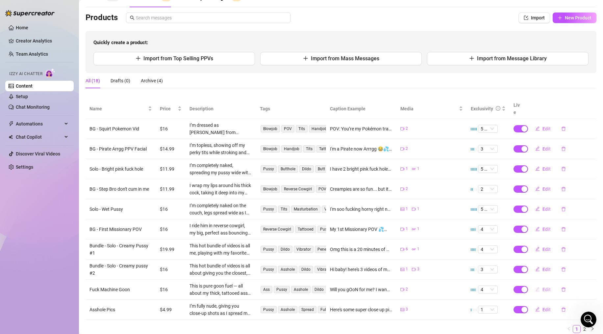
click at [537, 284] on button "Edit" at bounding box center [543, 289] width 26 height 11
type textarea "Will you gOoN for me? I wanna know how long you last before you cum 😈💦"
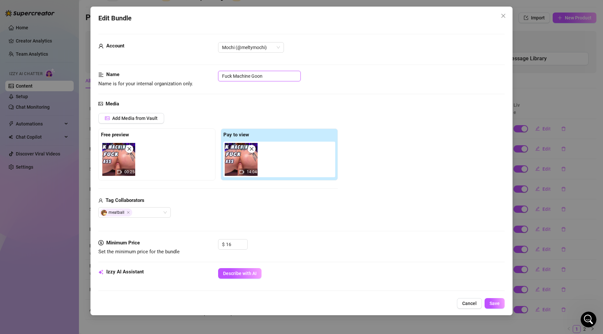
click at [222, 76] on input "Fuck Machine Goon" at bounding box center [259, 76] width 83 height 11
type input "Solo - Fuck Machine Goon"
click at [493, 303] on span "Save" at bounding box center [495, 302] width 10 height 5
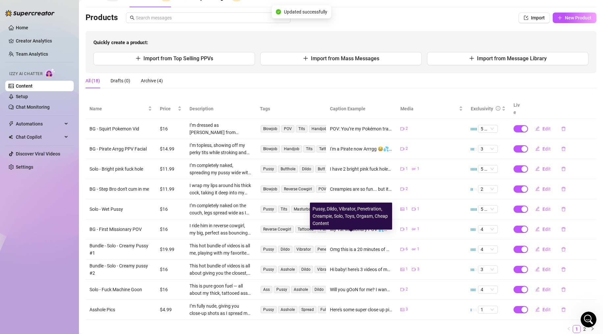
scroll to position [45, 0]
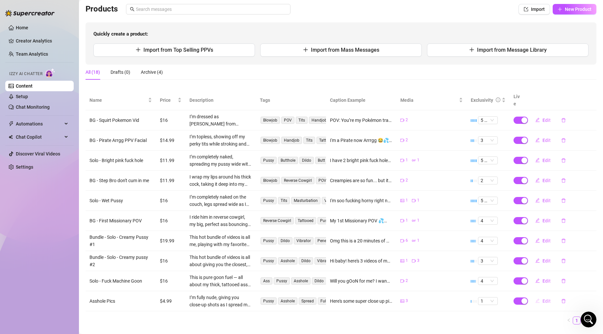
click at [543, 298] on span "Edit" at bounding box center [547, 300] width 8 height 5
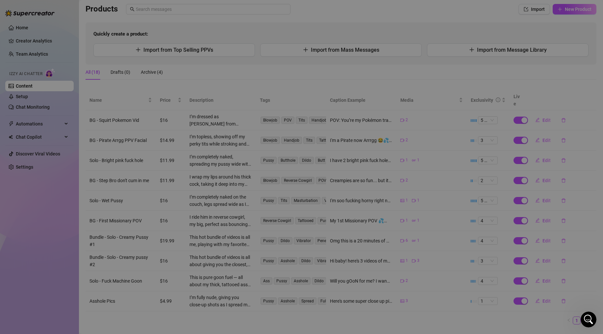
type textarea "Here's some super close up pics of my tight little asshole for you baby 🥵"
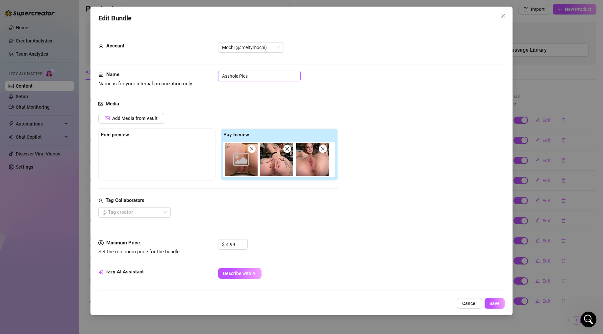
click at [260, 72] on input "Asshole Pics" at bounding box center [259, 76] width 83 height 11
click at [261, 79] on input "Asshole Pics" at bounding box center [259, 76] width 83 height 11
type input "Asshole Pics #1"
click at [495, 301] on span "Save" at bounding box center [495, 302] width 10 height 5
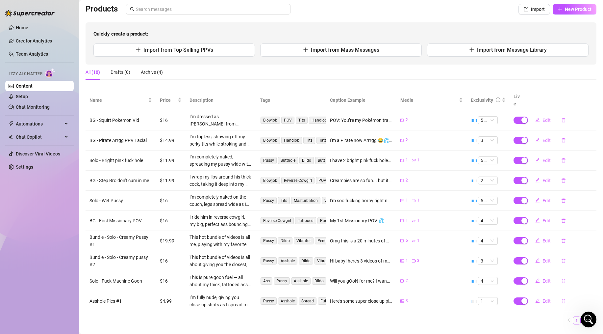
click at [581, 317] on link "2" at bounding box center [584, 320] width 7 height 7
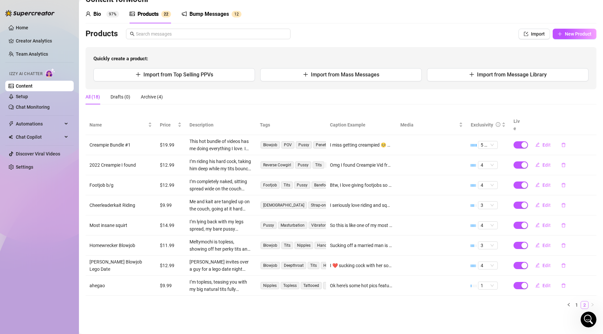
scroll to position [13, 0]
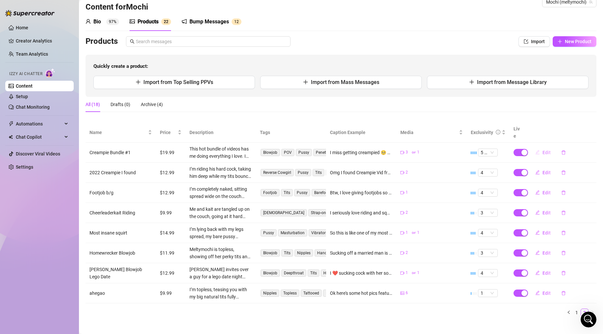
click at [543, 150] on span "Edit" at bounding box center [547, 152] width 8 height 5
type textarea "I miss getting creampied 🥺 Here's a 34 min Creampie Bundle 🥰💦 Will you do me a …"
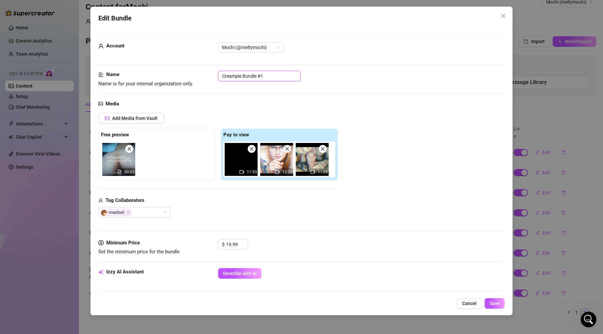
click at [221, 76] on input "Creampie Bundle #1" at bounding box center [259, 76] width 83 height 11
drag, startPoint x: 275, startPoint y: 77, endPoint x: 260, endPoint y: 75, distance: 14.9
click at [260, 75] on input "Bundle - Creampie Bundle #1" at bounding box center [259, 76] width 83 height 11
click at [240, 75] on input "Bundle - Creampie #1" at bounding box center [259, 76] width 83 height 11
type input "Bundle - BG - Creampie #1"
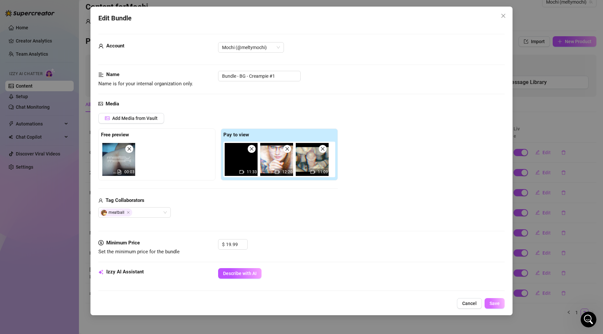
click at [496, 303] on span "Save" at bounding box center [495, 302] width 10 height 5
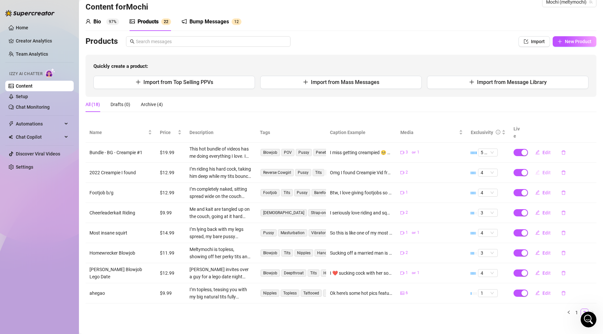
click at [543, 170] on span "Edit" at bounding box center [547, 172] width 8 height 5
type textarea "Omg I found Creampie Vid from 2022 🥵 That I never released. I made him cum 3 ti…"
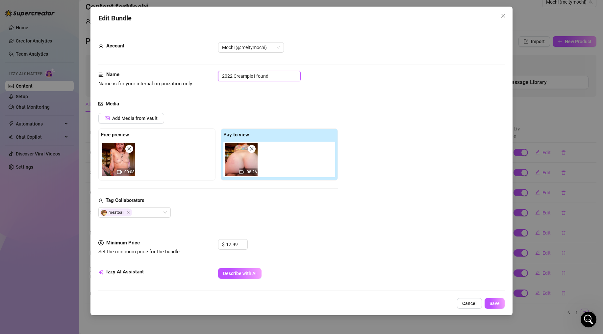
drag, startPoint x: 234, startPoint y: 75, endPoint x: 205, endPoint y: 75, distance: 28.3
click at [205, 75] on div "Name Name is for your internal organization only. 2022 Creampie I found" at bounding box center [301, 79] width 406 height 17
drag, startPoint x: 274, startPoint y: 77, endPoint x: 252, endPoint y: 74, distance: 22.7
click at [252, 74] on input "BG - Creampie I found" at bounding box center [259, 76] width 83 height 11
type input "BG - Creampie from 2022"
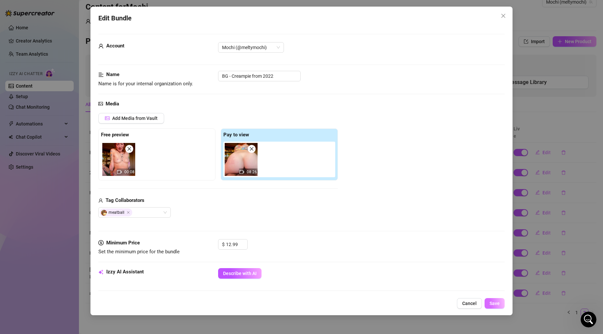
click at [497, 303] on span "Save" at bounding box center [495, 302] width 10 height 5
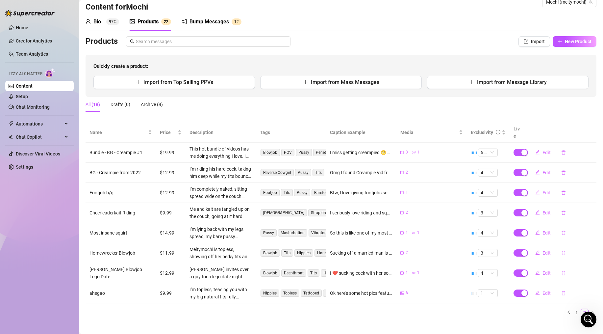
click at [543, 190] on span "Edit" at bounding box center [547, 192] width 8 height 5
type textarea "Btw, I love giving footjobs so much 🥵💦 Check this video out if you want you to …"
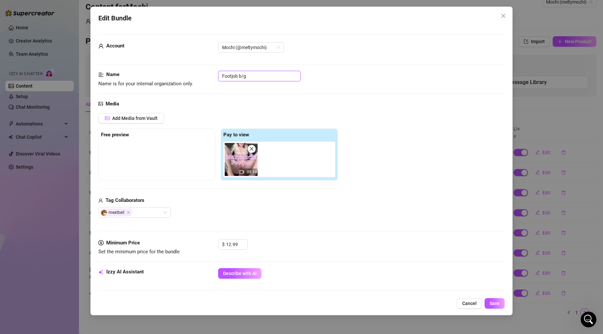
drag, startPoint x: 249, startPoint y: 75, endPoint x: 194, endPoint y: 74, distance: 54.6
click at [194, 74] on div "Name Name is for your internal organization only. Footjob b/g" at bounding box center [301, 79] width 406 height 17
type input "BG - Footjob #1"
click at [494, 302] on span "Save" at bounding box center [495, 302] width 10 height 5
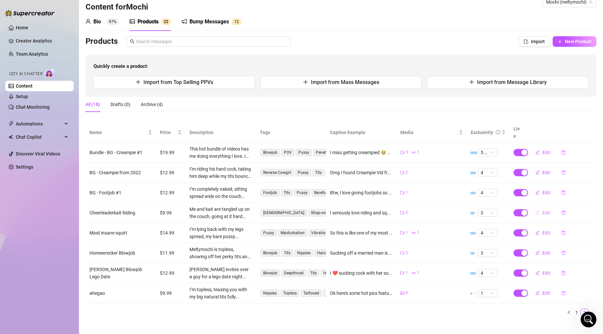
click at [543, 210] on span "Edit" at bounding box center [547, 212] width 8 height 5
type textarea "I seriously love riding and squirting all over @cheerleaderkait 😻💦😈 cum to this…"
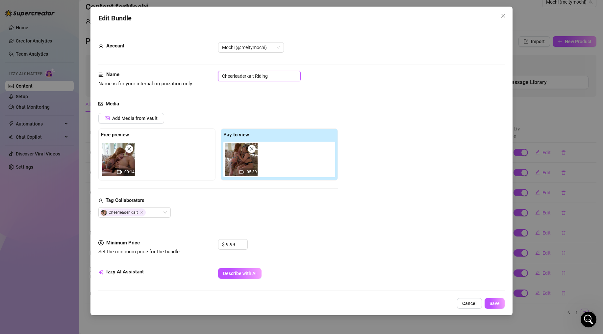
click at [222, 76] on input "Cheerleaderkait Riding" at bounding box center [259, 76] width 83 height 11
click at [265, 75] on input "GG - Cheerleaderkait Riding" at bounding box center [259, 76] width 83 height 11
drag, startPoint x: 230, startPoint y: 75, endPoint x: 222, endPoint y: 74, distance: 8.6
click at [222, 74] on input "GG - Cheerleaderkait - Riding in Florida" at bounding box center [259, 76] width 83 height 11
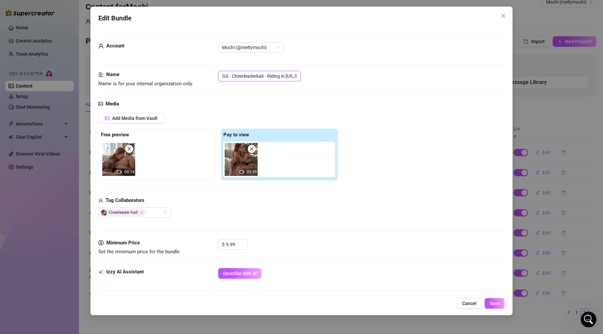
click at [231, 75] on input "GG - Cheerleaderkait - Riding in Florida" at bounding box center [259, 76] width 83 height 11
click at [267, 76] on input "GG - Cheerleaderkait - Riding in Florida" at bounding box center [259, 76] width 83 height 11
drag, startPoint x: 282, startPoint y: 75, endPoint x: 324, endPoint y: 71, distance: 42.7
click at [324, 71] on div "GG - Cheerleaderkait - Riding in Florida" at bounding box center [361, 76] width 287 height 11
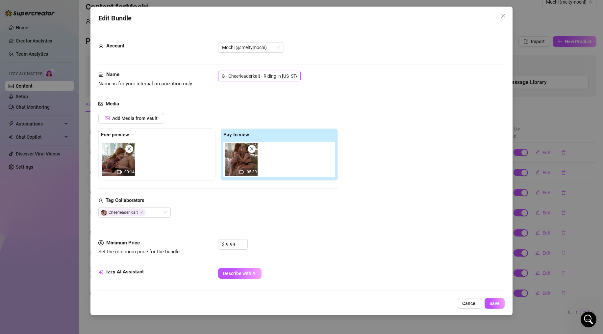
click at [298, 76] on input "GG - Cheerleaderkait - Riding in Florida" at bounding box center [259, 76] width 83 height 11
drag, startPoint x: 298, startPoint y: 76, endPoint x: 276, endPoint y: 74, distance: 21.5
click at [276, 74] on input "GG - Cheerleaderkait - Riding in Florida" at bounding box center [259, 76] width 83 height 11
click at [266, 75] on input "GG - Cheerleaderkait - Riding" at bounding box center [259, 76] width 83 height 11
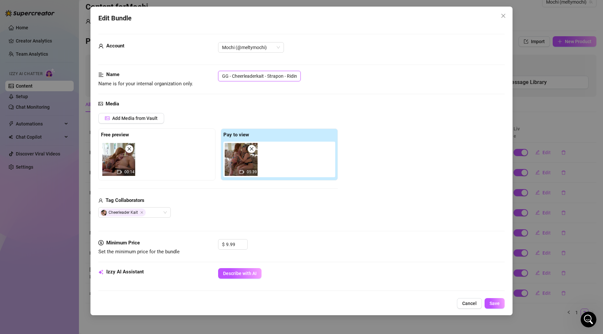
click at [287, 76] on input "GG - Cheerleaderkait - Strapon - Riding" at bounding box center [259, 76] width 83 height 11
click at [288, 76] on input "GG - Cheerleaderkait - Strapon - - Riding" at bounding box center [259, 76] width 83 height 11
type input "GG - Cheerleaderkait - Strapon - Riding"
click at [497, 301] on span "Save" at bounding box center [495, 302] width 10 height 5
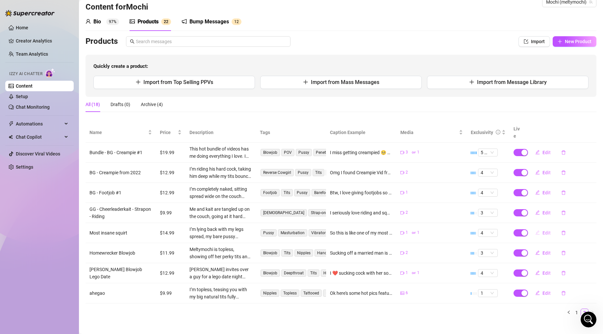
click at [543, 230] on span "Edit" at bounding box center [547, 232] width 8 height 5
type textarea "So this is like one of my most insane squirts ever... I really want you to see …"
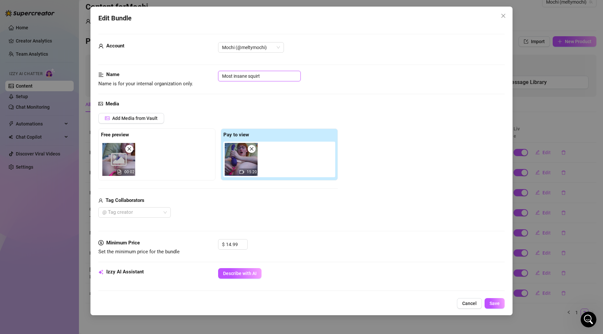
click at [222, 75] on input "Most insane squirt" at bounding box center [259, 76] width 83 height 11
click at [264, 75] on input "Solo - Most insane squirt" at bounding box center [259, 76] width 83 height 11
click at [250, 75] on input "Solo - Most insane Squirt" at bounding box center [259, 76] width 83 height 11
click at [247, 76] on input "Solo - Most insane Squirt" at bounding box center [259, 76] width 83 height 11
click at [248, 76] on input "Solo - Most insane Squirt" at bounding box center [259, 76] width 83 height 11
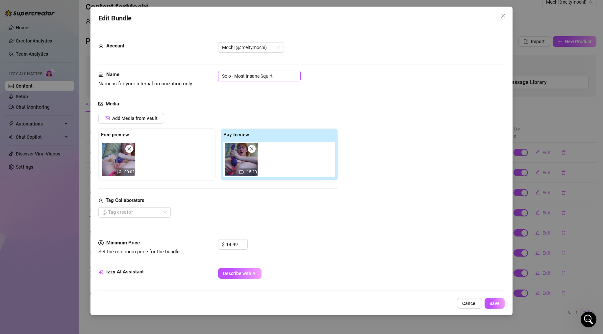
type input "Solo - Most Insane Squirt"
click at [495, 301] on span "Save" at bounding box center [495, 302] width 10 height 5
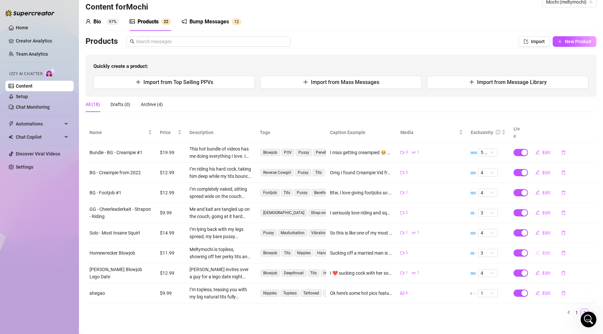
click at [543, 250] on span "Edit" at bounding box center [547, 252] width 8 height 5
type textarea "Sucking off a married man is so hot sometimes... 😊💕 Getting a load in my face +…"
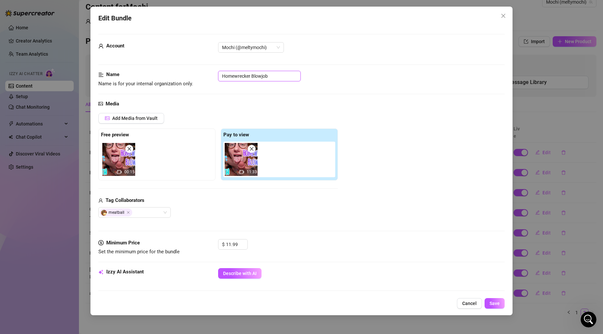
click at [221, 74] on input "Homewrecker Blowjob" at bounding box center [259, 76] width 83 height 11
type input "BG - Homewrecker Blowjob"
click at [495, 303] on span "Save" at bounding box center [495, 302] width 10 height 5
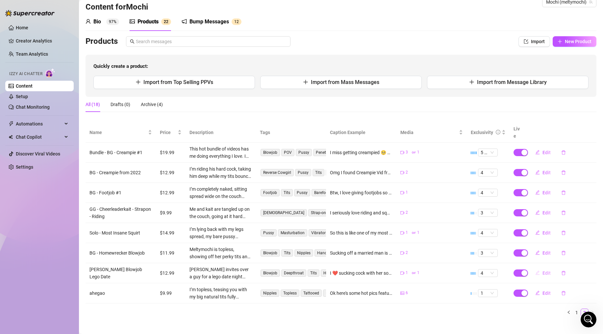
click at [544, 270] on span "Edit" at bounding box center [547, 272] width 8 height 5
type textarea "I ❤️ sucking cock with her so much 🥵 Would you cum on our faces too? 🤓 We love …"
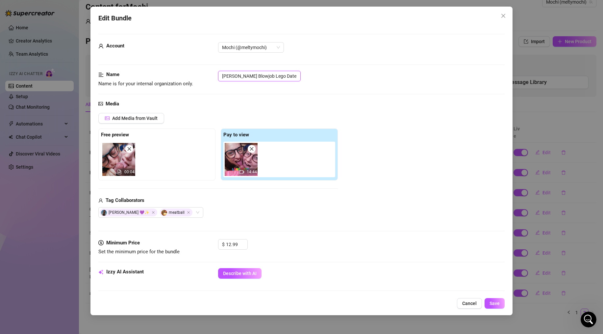
click at [222, 74] on input "[PERSON_NAME] Blowjob Lego Date" at bounding box center [259, 76] width 83 height 11
type input "BGG - Sadie Blowjob Lego Date"
click at [491, 301] on span "Save" at bounding box center [495, 302] width 10 height 5
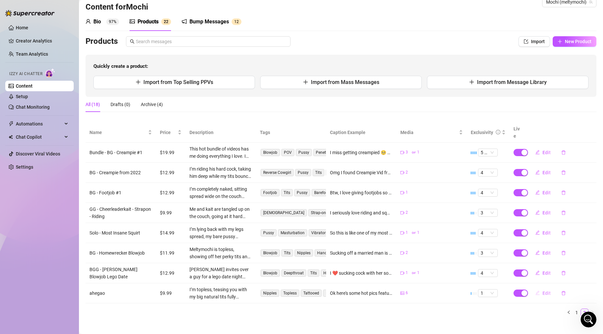
click at [544, 290] on span "Edit" at bounding box center [547, 292] width 8 height 5
type textarea "Ok here's some hot pics featuring my little belly, tits, wet pussy, feet, and a…"
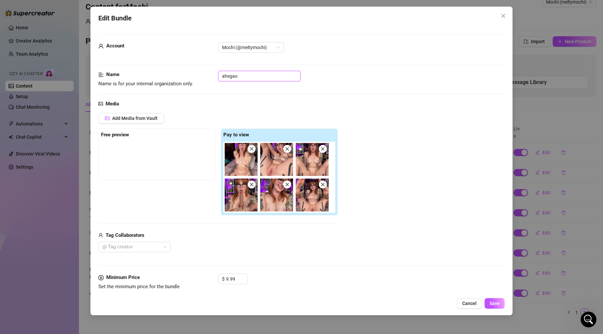
click at [224, 76] on input "ahegao" at bounding box center [259, 76] width 83 height 11
click at [254, 77] on input "Ahegao" at bounding box center [259, 76] width 83 height 11
type input "Ahegao Pics #1"
click at [497, 311] on div "Edit Bundle Account Mochi (@meltymochi) Name Name is for your internal organiza…" at bounding box center [301, 161] width 422 height 308
click at [494, 304] on span "Save" at bounding box center [495, 302] width 10 height 5
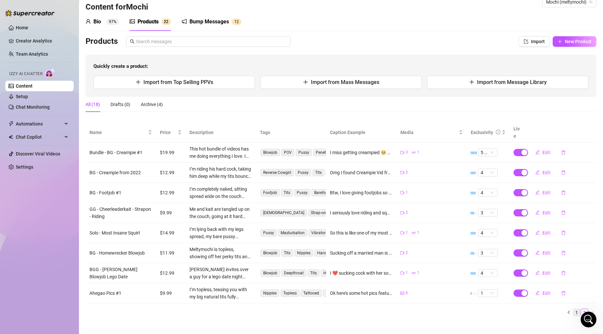
click at [573, 309] on link "1" at bounding box center [576, 312] width 7 height 7
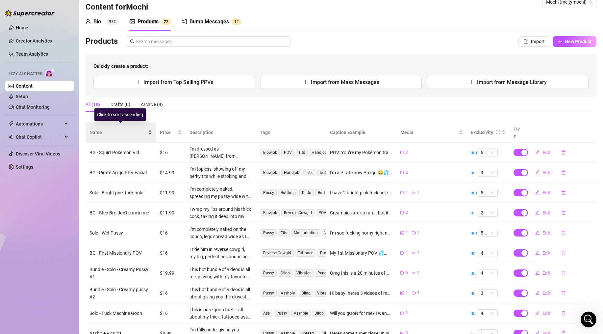
click at [116, 129] on span "Name" at bounding box center [117, 132] width 57 height 7
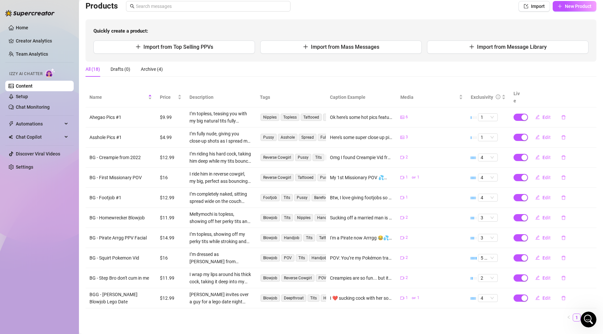
scroll to position [31, 0]
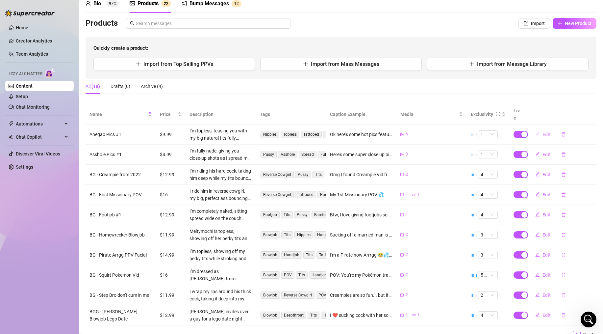
click at [543, 132] on span "Edit" at bounding box center [547, 134] width 8 height 5
type textarea "Ok here's some hot pics featuring my little belly, tits, wet pussy, feet, and a…"
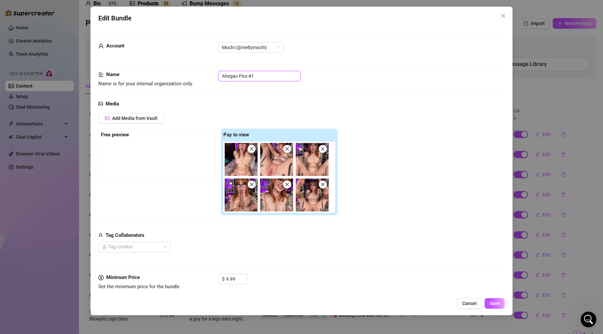
click at [237, 75] on input "Ahegao Pics #1" at bounding box center [259, 76] width 83 height 11
click at [237, 76] on input "Ahegao Pics #1" at bounding box center [259, 76] width 83 height 11
drag, startPoint x: 238, startPoint y: 75, endPoint x: 214, endPoint y: 75, distance: 23.4
click at [214, 75] on div "Name Name is for your internal organization only. Ahegao Pics #1" at bounding box center [301, 79] width 406 height 17
click at [247, 75] on input "Ahegao Pics #1" at bounding box center [259, 76] width 83 height 11
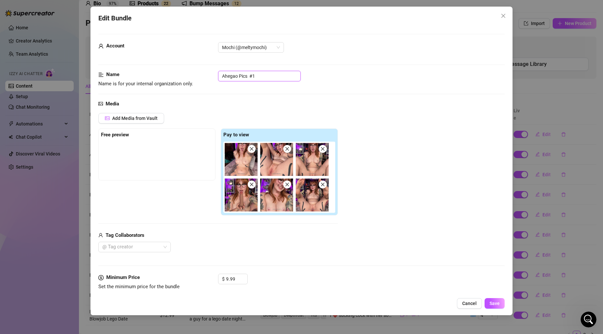
paste input "Ahegao"
drag, startPoint x: 240, startPoint y: 76, endPoint x: 210, endPoint y: 76, distance: 29.9
click at [210, 76] on div "Name Name is for your internal organization only. Ahegao Pics Ahegao #1" at bounding box center [301, 79] width 406 height 17
click at [232, 77] on input "Pics Ahegao #1" at bounding box center [259, 76] width 83 height 11
type input "Pics - Ahegao #1"
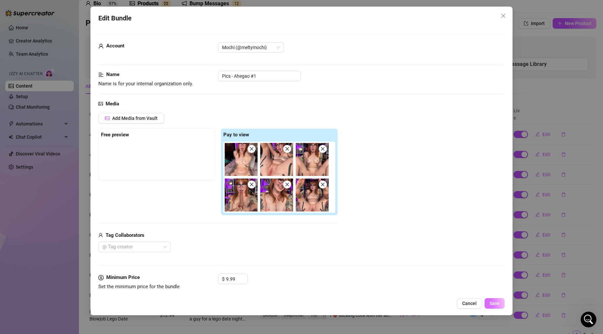
click at [495, 302] on span "Save" at bounding box center [495, 302] width 10 height 5
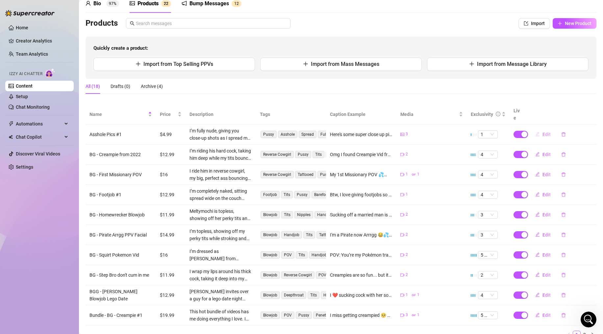
click at [543, 132] on span "Edit" at bounding box center [547, 134] width 8 height 5
type textarea "Here's some super close up pics of my tight little asshole for you baby 🥵"
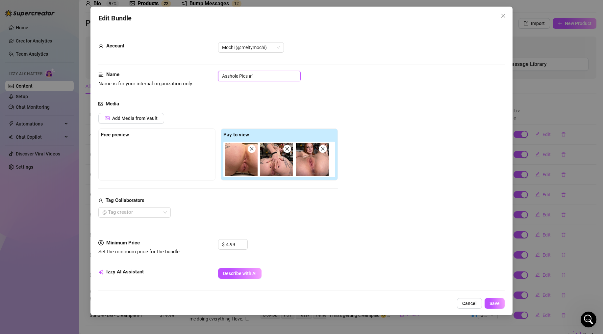
drag, startPoint x: 239, startPoint y: 75, endPoint x: 210, endPoint y: 73, distance: 29.0
click at [208, 74] on div "Name Name is for your internal organization only. Asshole Pics #1" at bounding box center [301, 79] width 406 height 17
paste input "Pics - Asshole"
type input "Pics - Asshole #1"
click at [494, 300] on button "Save" at bounding box center [495, 303] width 20 height 11
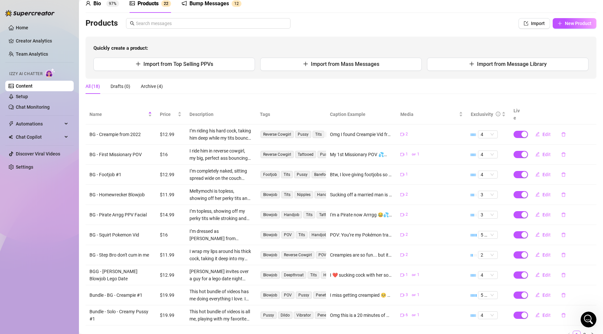
scroll to position [45, 0]
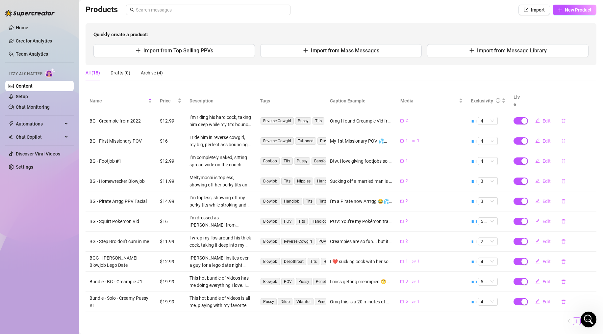
click at [581, 317] on link "2" at bounding box center [584, 320] width 7 height 7
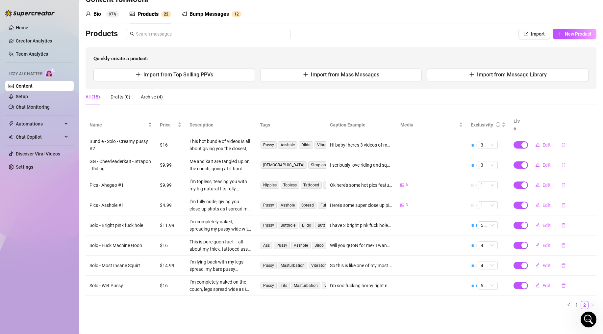
scroll to position [13, 0]
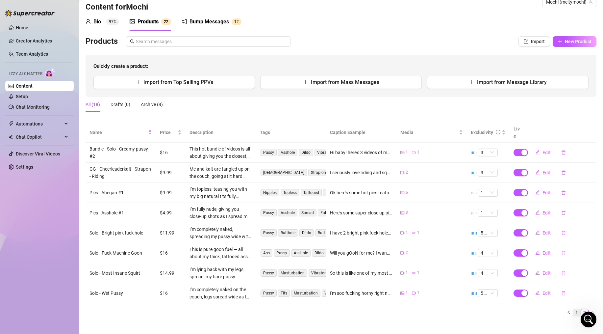
click at [573, 309] on link "1" at bounding box center [576, 312] width 7 height 7
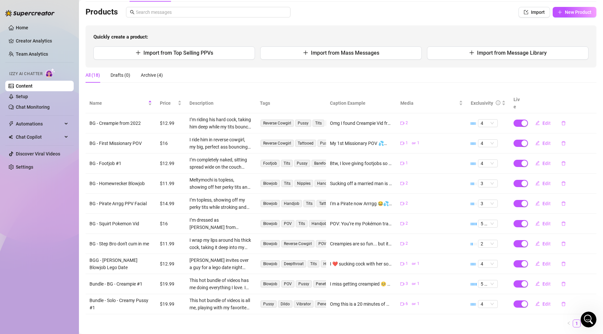
scroll to position [47, 0]
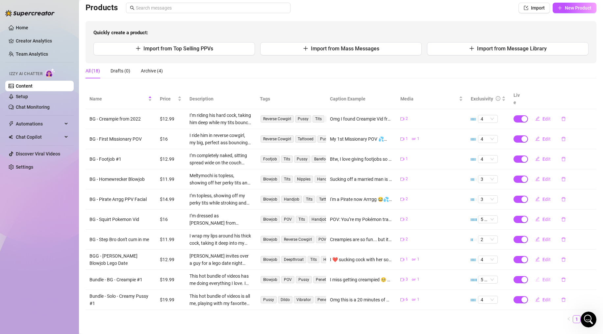
click at [543, 277] on span "Edit" at bounding box center [547, 279] width 8 height 5
type textarea "I miss getting creampied 🥺 Here's a 34 min Creampie Bundle 🥰💦 Will you do me a …"
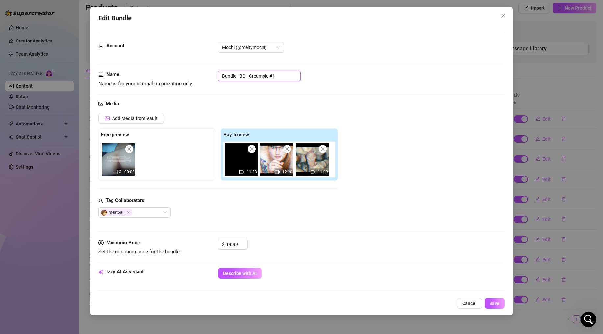
drag, startPoint x: 236, startPoint y: 76, endPoint x: 208, endPoint y: 73, distance: 28.1
click at [207, 73] on div "Name Name is for your internal organization only. Bundle - BG - Creampie #1" at bounding box center [301, 79] width 406 height 17
type input "BUNDLE - BG - Creampie #1"
click at [494, 303] on span "Save" at bounding box center [495, 302] width 10 height 5
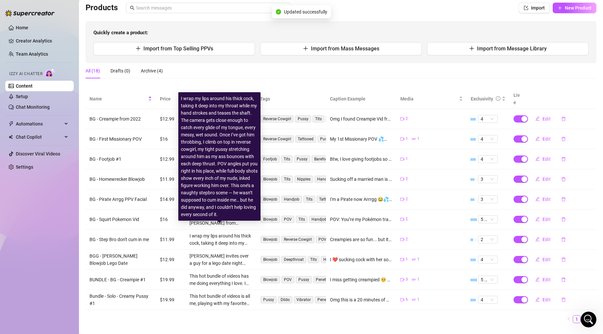
scroll to position [51, 0]
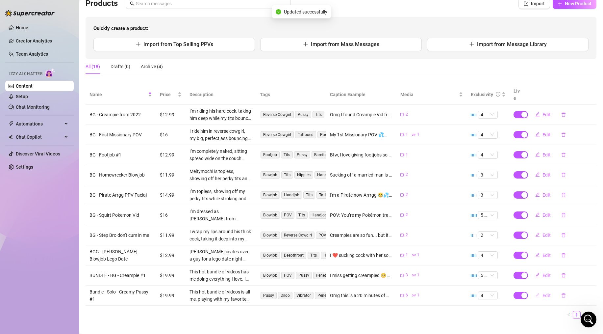
click at [543, 293] on span "Edit" at bounding box center [547, 295] width 8 height 5
type textarea "Omg this is a 20 minutes of me Squirting/Creaming, you'd totally love 🤓 Unlock …"
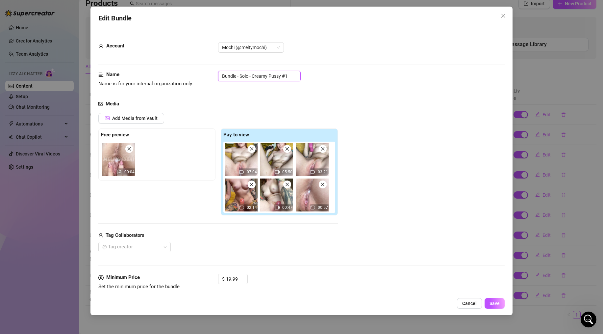
drag, startPoint x: 236, startPoint y: 76, endPoint x: 211, endPoint y: 74, distance: 24.7
click at [211, 75] on div "Name Name is for your internal organization only. Bundle - Solo - Creamy Pussy …" at bounding box center [301, 79] width 406 height 17
type input "BUNDLE - Solo - Creamy Pussy #1"
click at [493, 303] on span "Save" at bounding box center [495, 302] width 10 height 5
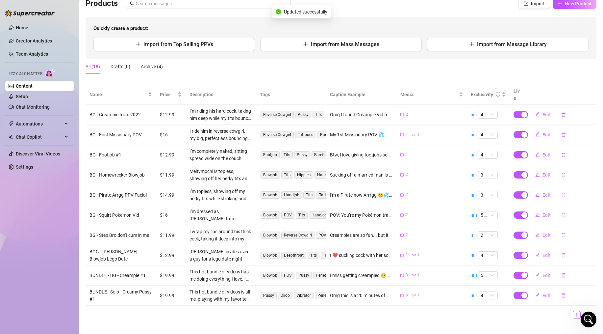
scroll to position [53, 0]
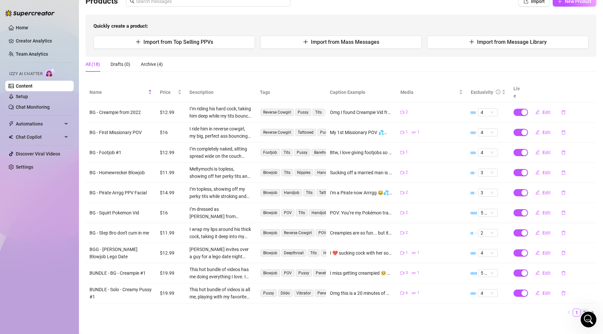
click at [581, 309] on link "2" at bounding box center [584, 312] width 7 height 7
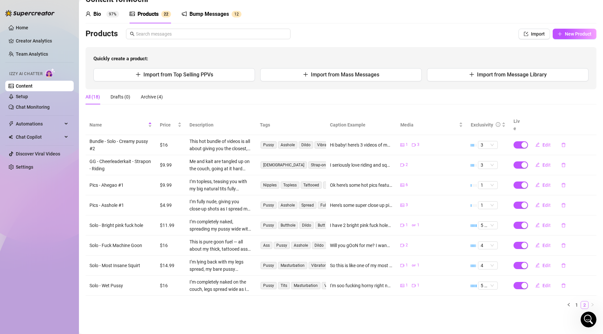
scroll to position [13, 0]
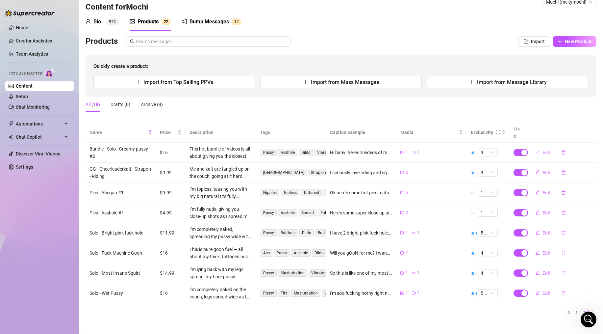
click at [543, 150] on span "Edit" at bounding box center [547, 152] width 8 height 5
type textarea "Hi baby! here's 3 videos of me creaming, squirting and gushing cum 🥵💦 Would mak…"
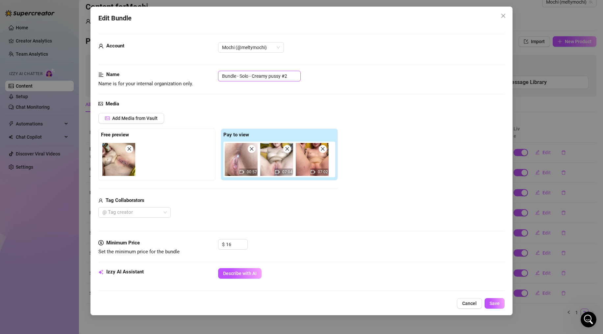
drag, startPoint x: 236, startPoint y: 75, endPoint x: 203, endPoint y: 74, distance: 32.9
click at [203, 75] on div "Name Name is for your internal organization only. Bundle - Solo - Creamy pussy …" at bounding box center [301, 79] width 406 height 17
type input "BUNDLE - Solo - Creamy pussy #2"
click at [491, 305] on span "Save" at bounding box center [495, 302] width 10 height 5
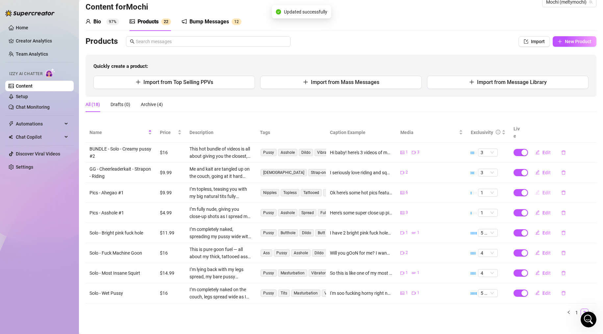
click at [546, 190] on span "Edit" at bounding box center [547, 192] width 8 height 5
type textarea "Ok here's some hot pics featuring my little belly, tits, wet pussy, feet, and a…"
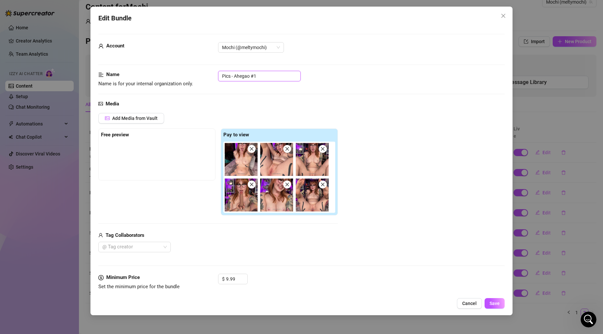
drag, startPoint x: 231, startPoint y: 76, endPoint x: 186, endPoint y: 76, distance: 44.7
click at [192, 76] on div "Name Name is for your internal organization only. Pics - Ahegao #1" at bounding box center [301, 79] width 406 height 17
type input "PICS - Ahegao #1"
click at [489, 299] on button "Save" at bounding box center [495, 303] width 20 height 11
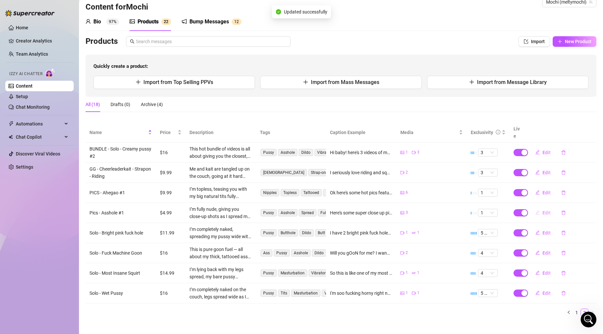
click at [542, 207] on button "Edit" at bounding box center [543, 212] width 26 height 11
type textarea "Here's some super close up pics of my tight little asshole for you baby 🥵"
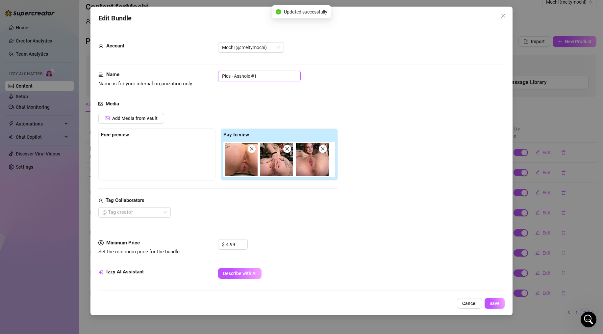
drag, startPoint x: 230, startPoint y: 76, endPoint x: 176, endPoint y: 72, distance: 53.8
click at [179, 73] on div "Name Name is for your internal organization only. Pics - Asshole #1" at bounding box center [301, 79] width 406 height 17
type input "PICS - Asshole #1"
click at [498, 303] on span "Save" at bounding box center [495, 302] width 10 height 5
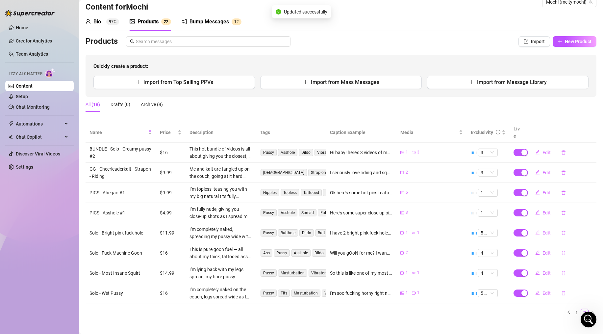
click at [543, 230] on span "Edit" at bounding box center [547, 232] width 8 height 5
type textarea "I have 2 bright pink fuck holes you can cum inside of 😈 ps.. I squirted and gus…"
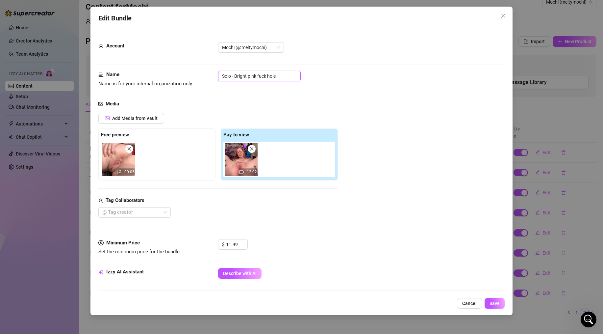
drag, startPoint x: 230, startPoint y: 78, endPoint x: 204, endPoint y: 73, distance: 26.6
click at [197, 73] on div "Name Name is for your internal organization only. Solo - Bright pink fuck hole" at bounding box center [301, 79] width 406 height 17
type input "SOLO - Bright pink fuck hole"
click at [495, 301] on span "Save" at bounding box center [495, 302] width 10 height 5
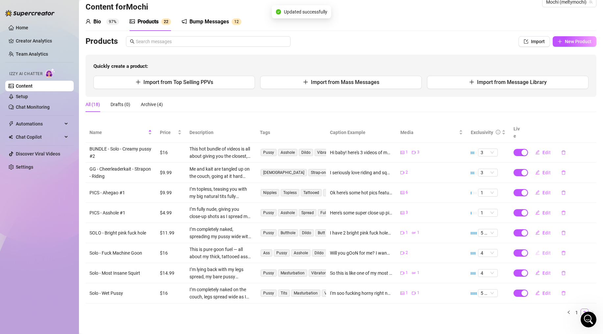
click at [543, 250] on span "Edit" at bounding box center [547, 252] width 8 height 5
type textarea "Will you gOoN for me? I wanna know how long you last before you cum 😈💦"
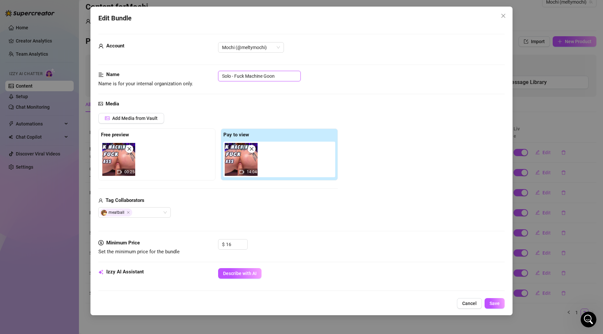
drag, startPoint x: 230, startPoint y: 76, endPoint x: 198, endPoint y: 73, distance: 32.1
click at [202, 73] on div "Name Name is for your internal organization only. Solo - Fuck Machine Goon" at bounding box center [301, 79] width 406 height 17
type input "SOLO - Fuck Machine Goon"
click at [497, 301] on span "Save" at bounding box center [495, 302] width 10 height 5
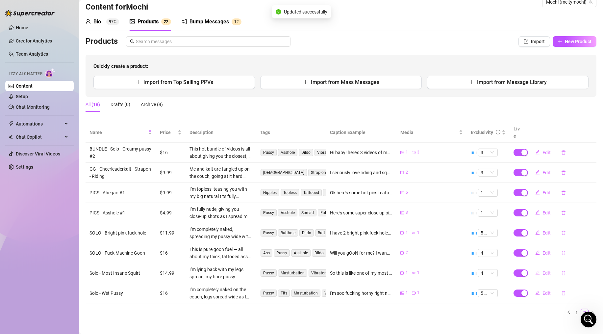
click at [543, 270] on span "Edit" at bounding box center [547, 272] width 8 height 5
type textarea "So this is like one of my most insane squirts ever... I really want you to see …"
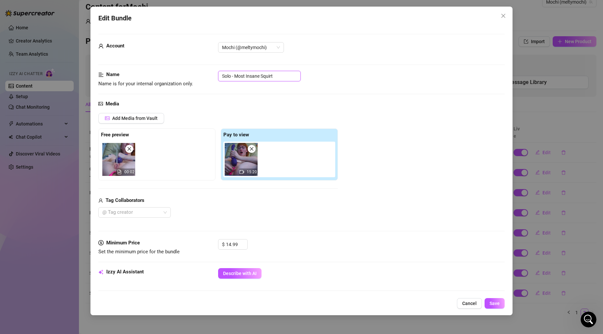
drag, startPoint x: 231, startPoint y: 77, endPoint x: 206, endPoint y: 73, distance: 25.3
click at [206, 73] on div "Name Name is for your internal organization only. Solo - Most Insane Squirt" at bounding box center [301, 79] width 406 height 17
type input "SOLO - Most Insane Squirt"
click at [500, 303] on button "Save" at bounding box center [495, 303] width 20 height 11
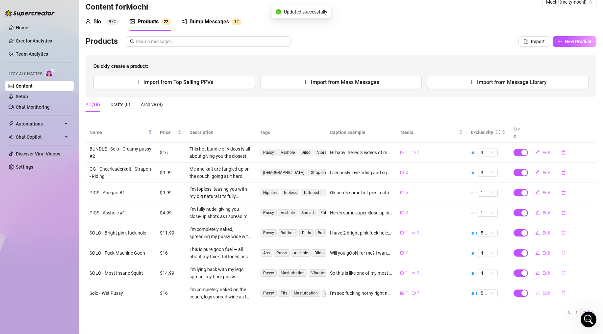
click at [543, 290] on span "Edit" at bounding box center [547, 292] width 8 height 5
type textarea "I'm soo fucking horny right now I needed to cum and tend to my really wet pussy…"
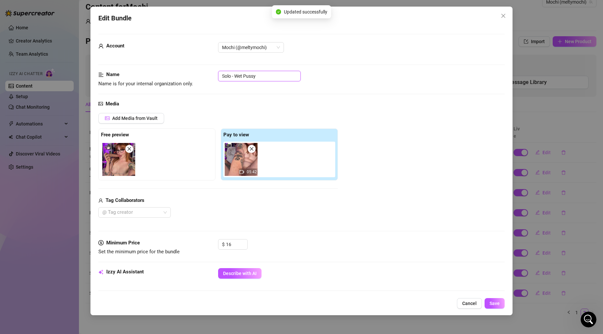
drag, startPoint x: 231, startPoint y: 76, endPoint x: 251, endPoint y: 73, distance: 20.2
click at [202, 74] on div "Name Name is for your internal organization only. Solo - Wet Pussy" at bounding box center [301, 79] width 406 height 17
type input "SOLO - Wet Pussy"
click at [494, 300] on button "Save" at bounding box center [495, 303] width 20 height 11
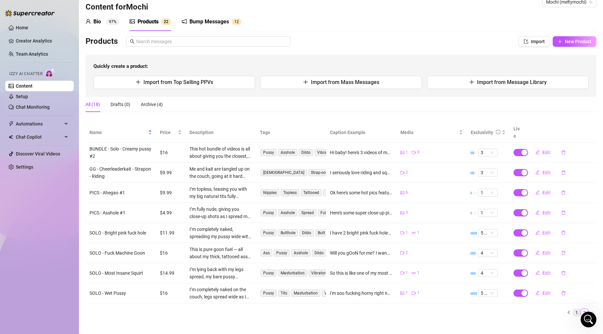
click at [573, 309] on link "1" at bounding box center [576, 312] width 7 height 7
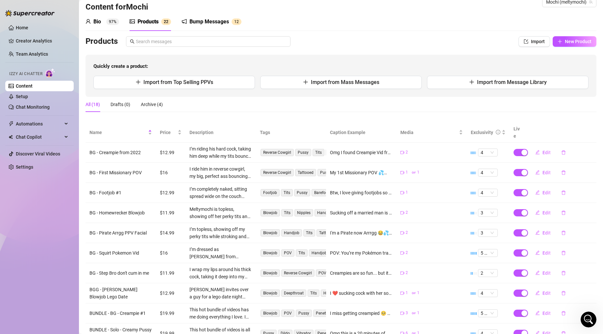
scroll to position [53, 0]
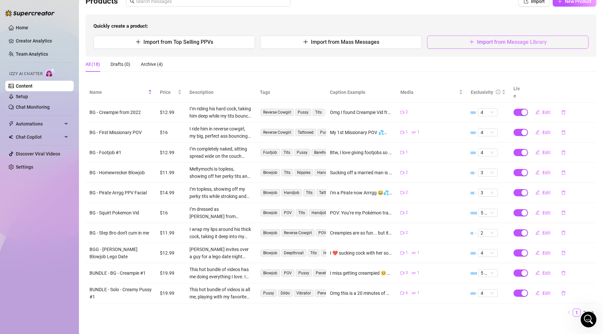
click at [499, 40] on span "Import from Message Library" at bounding box center [512, 42] width 70 height 6
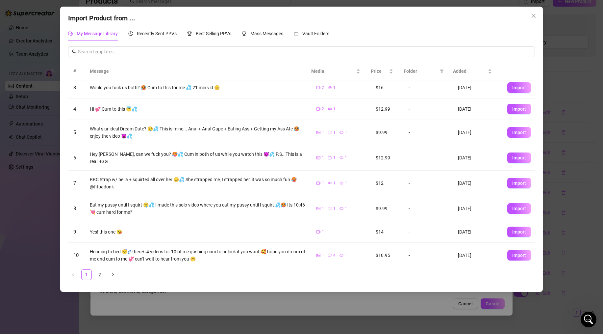
scroll to position [0, 0]
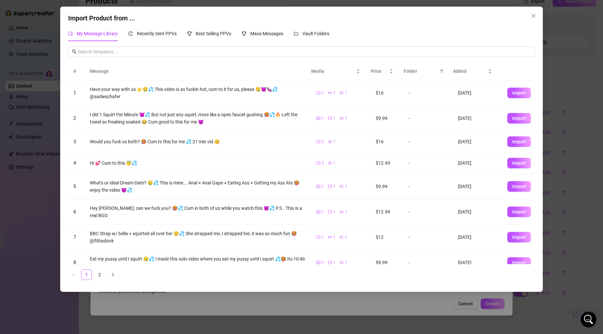
click at [18, 233] on div "Import Product from ... My Message Library Recently Sent PPVs Best Selling PPVs…" at bounding box center [301, 167] width 603 height 334
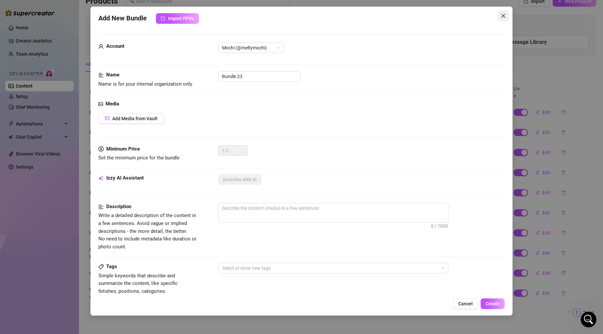
click at [504, 14] on icon "close" at bounding box center [503, 15] width 5 height 5
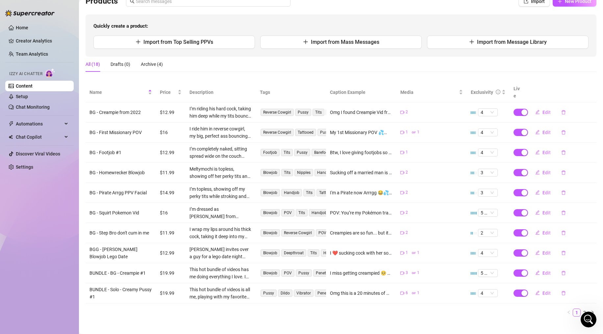
click at [202, 59] on div "All (18) Drafts (0) Archive (4)" at bounding box center [341, 64] width 511 height 15
click at [501, 44] on span "Import from Message Library" at bounding box center [512, 42] width 70 height 6
type textarea "Type your message here..."
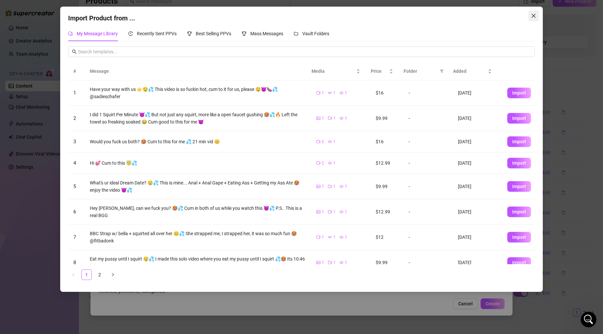
click at [532, 13] on button "Close" at bounding box center [533, 16] width 11 height 11
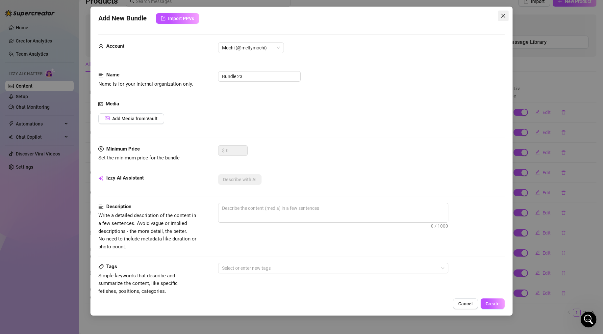
click at [502, 15] on icon "close" at bounding box center [503, 15] width 5 height 5
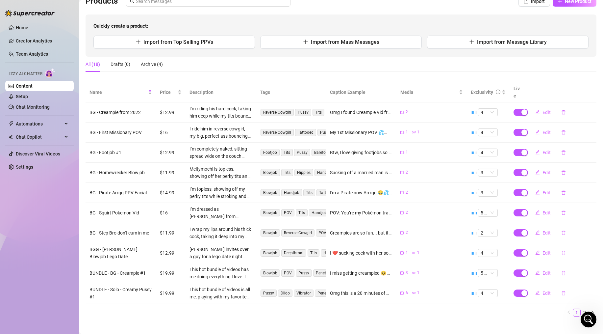
click at [27, 87] on link "Content" at bounding box center [24, 85] width 17 height 5
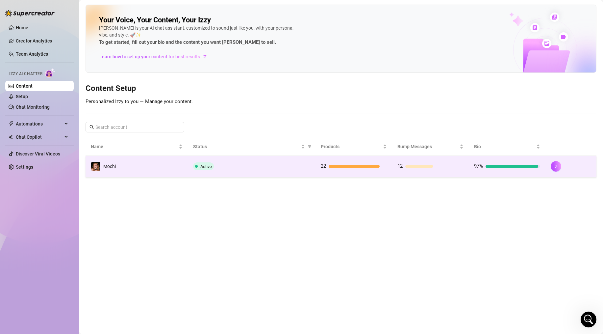
click at [267, 163] on div "Active" at bounding box center [251, 166] width 117 height 8
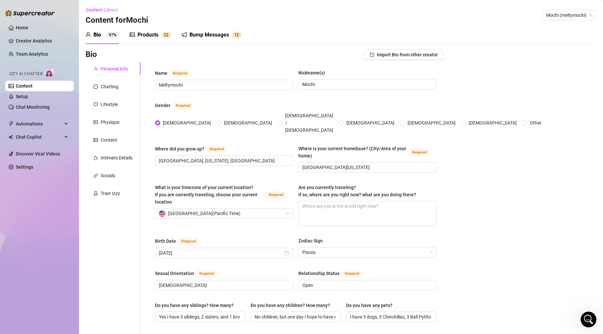
click at [136, 36] on div "Products 2 2" at bounding box center [150, 35] width 41 height 8
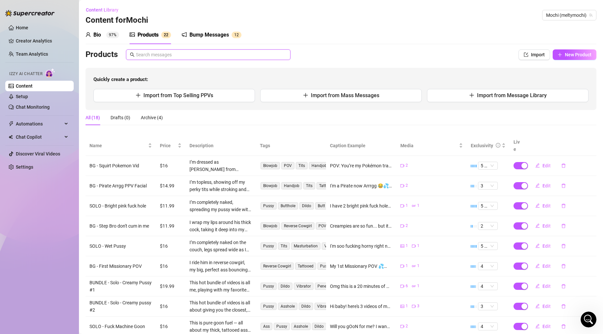
click at [155, 57] on input "text" at bounding box center [211, 54] width 151 height 7
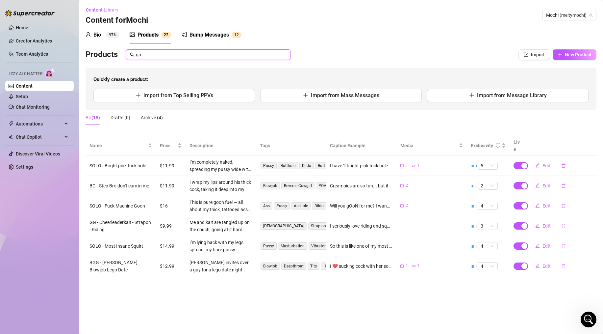
type input "g"
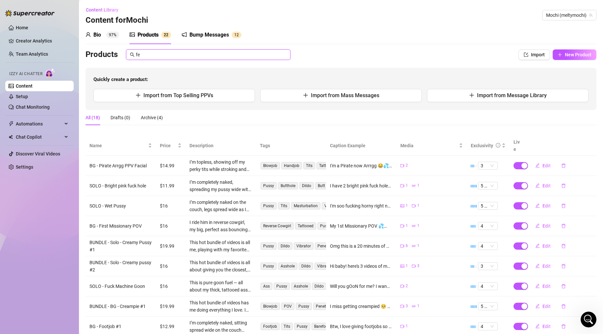
type input "f"
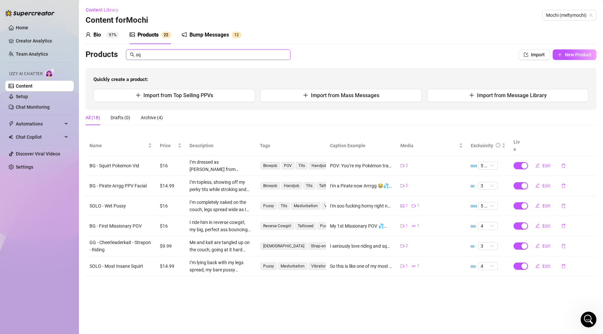
type input "s"
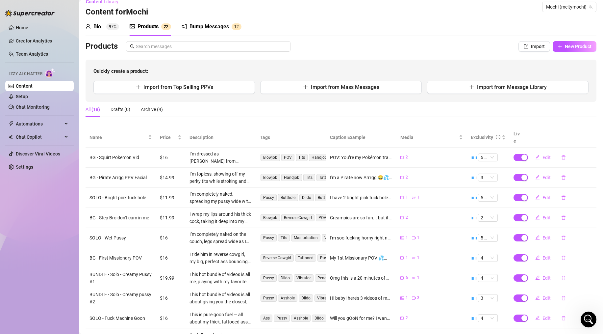
scroll to position [53, 0]
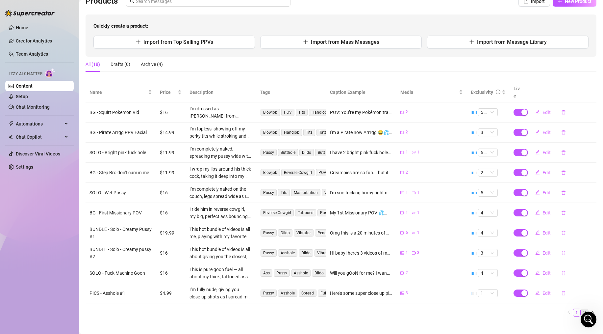
click at [581, 309] on link "2" at bounding box center [584, 312] width 7 height 7
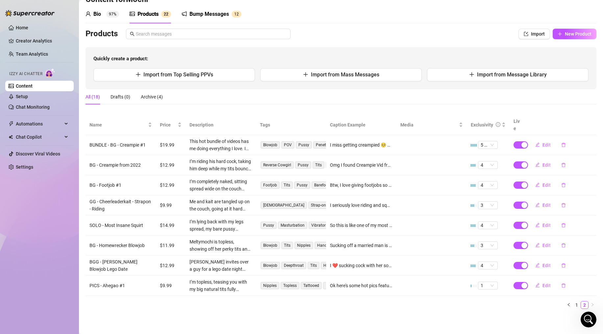
scroll to position [13, 0]
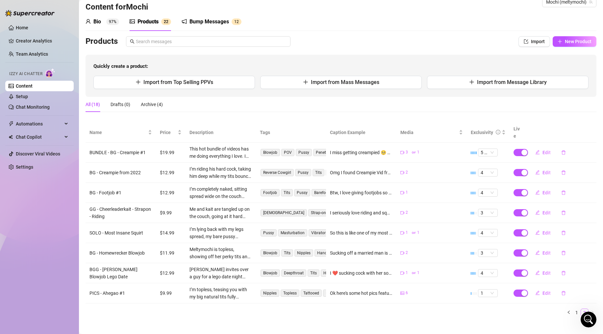
click at [581, 309] on link "2" at bounding box center [584, 312] width 7 height 7
click at [28, 86] on link "Content" at bounding box center [24, 85] width 17 height 5
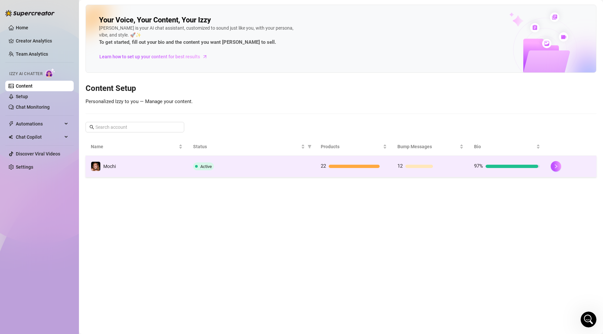
click at [217, 169] on div "Active" at bounding box center [251, 166] width 117 height 8
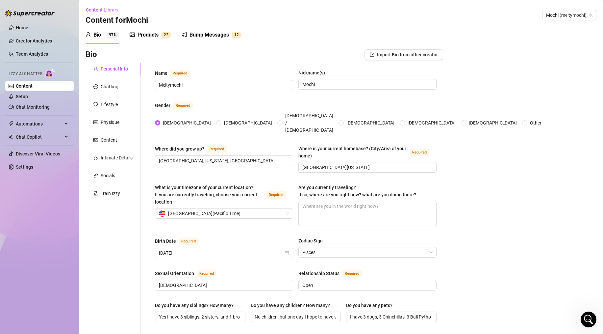
click at [152, 36] on div "Products" at bounding box center [148, 35] width 21 height 8
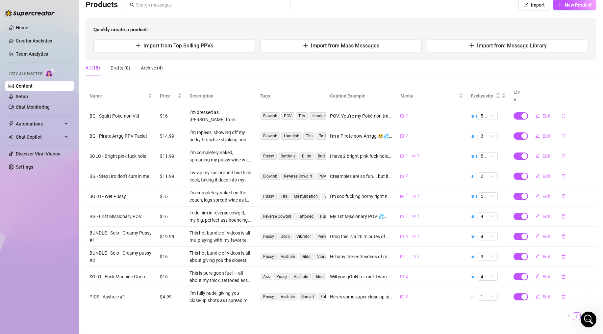
scroll to position [53, 0]
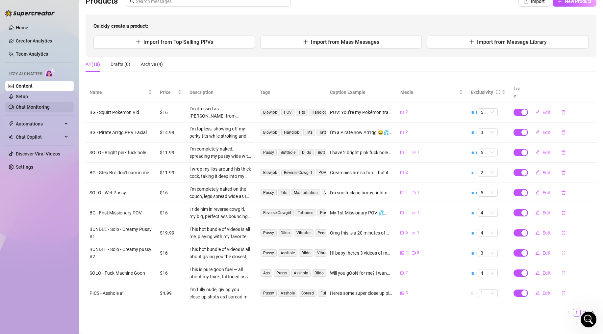
click at [32, 107] on link "Chat Monitoring" at bounding box center [33, 106] width 34 height 5
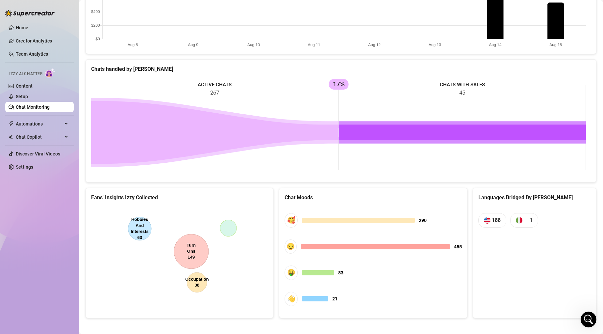
scroll to position [230, 0]
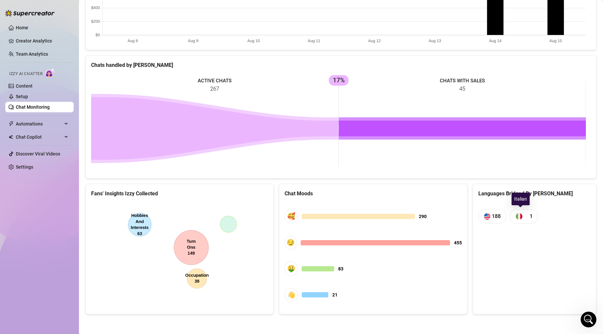
click at [520, 217] on span "1" at bounding box center [524, 216] width 28 height 14
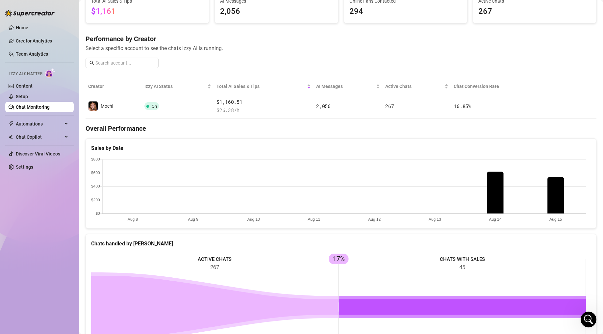
scroll to position [0, 0]
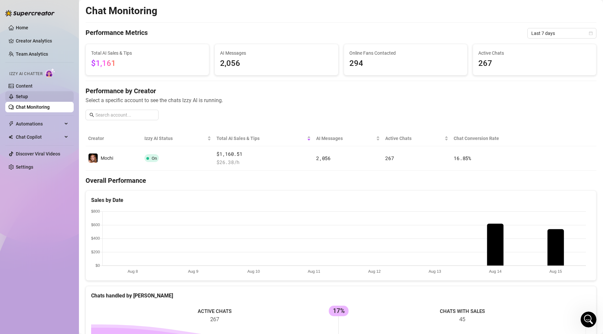
click at [25, 96] on link "Setup" at bounding box center [22, 96] width 12 height 5
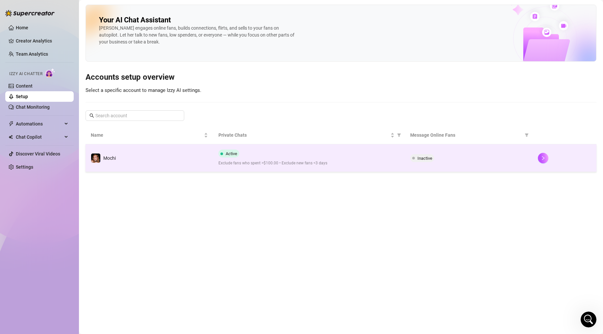
click at [276, 157] on div "Active Exclude fans who spent >$100.00 • Exclude new fans <3 days" at bounding box center [308, 157] width 181 height 17
